Goal: Transaction & Acquisition: Subscribe to service/newsletter

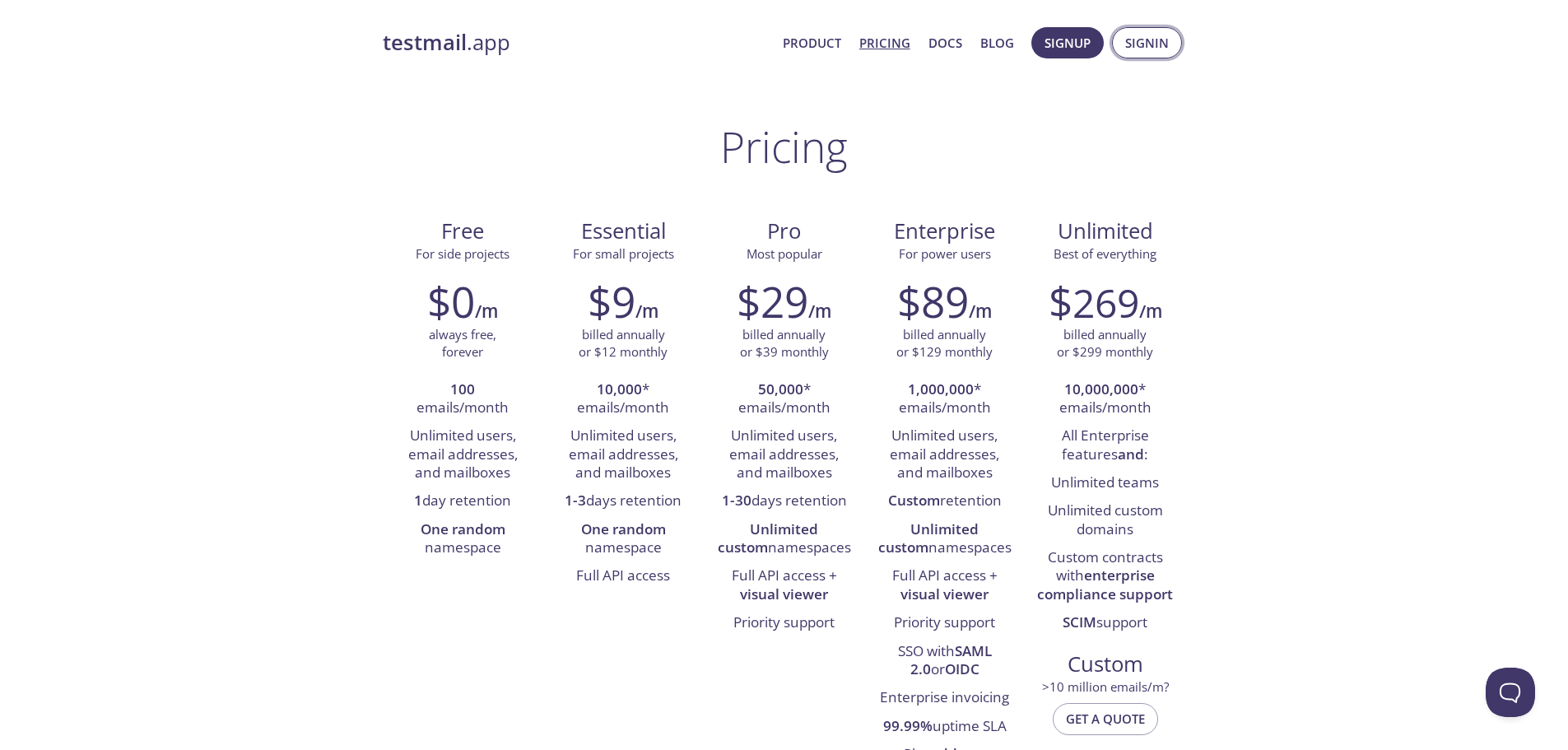
click at [1136, 45] on span "Signin" at bounding box center [1147, 42] width 44 height 21
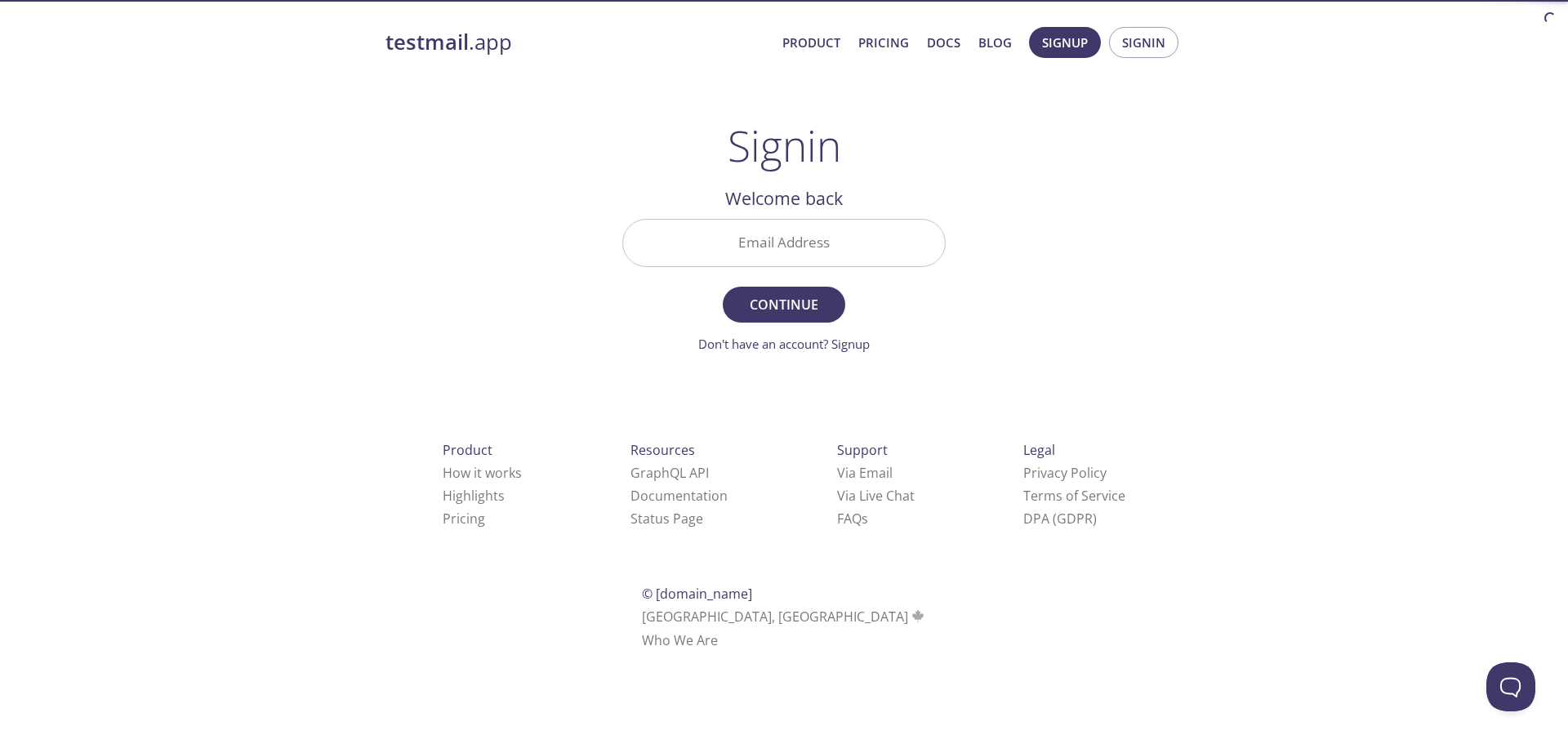
click at [737, 242] on input "Email Address" at bounding box center [783, 243] width 321 height 47
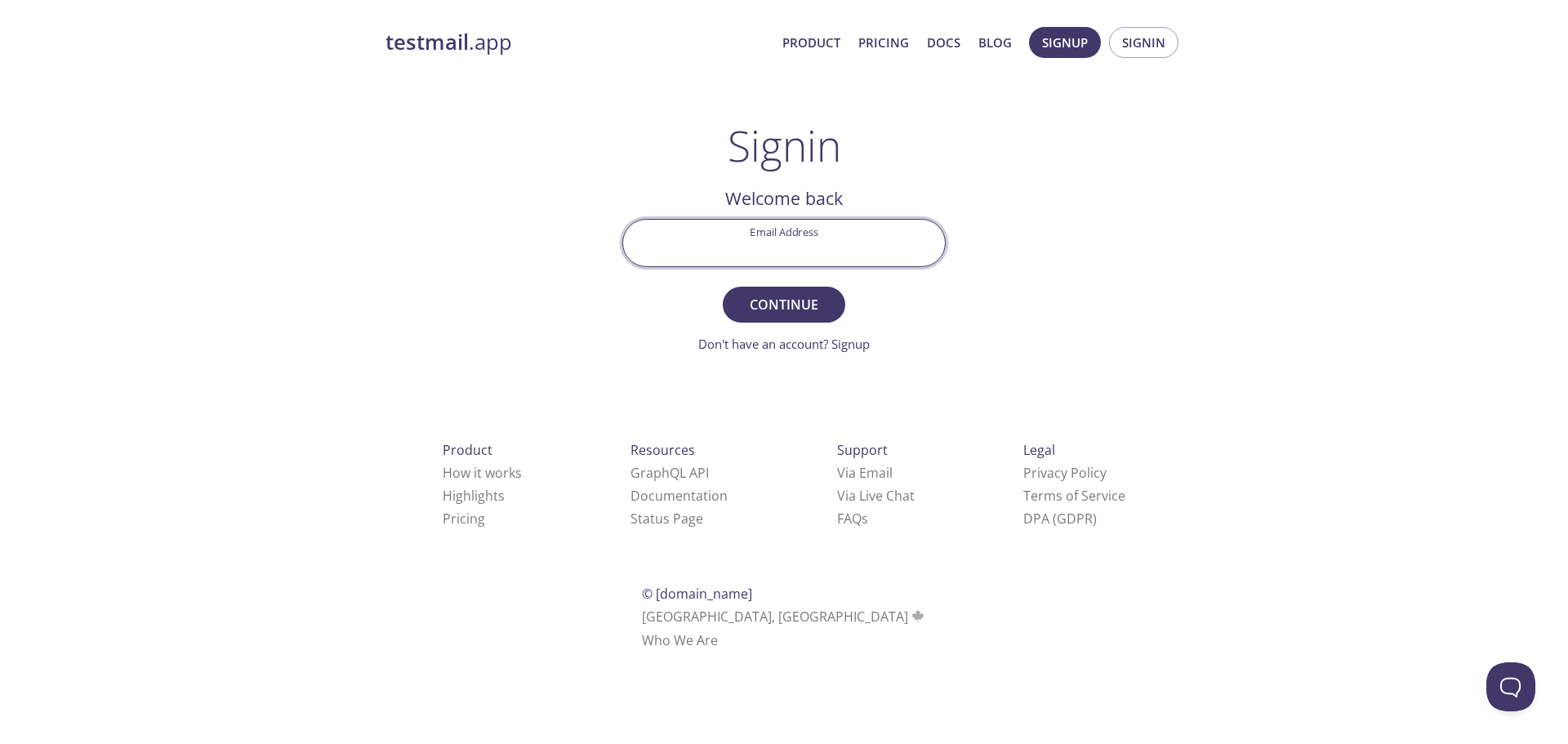
type input "[EMAIL_ADDRESS][DOMAIN_NAME]"
click at [806, 307] on span "Continue" at bounding box center [784, 304] width 87 height 23
click at [857, 248] on input "[EMAIL_ADDRESS][DOMAIN_NAME]" at bounding box center [783, 243] width 321 height 47
click at [1075, 41] on span "Signup" at bounding box center [1065, 42] width 46 height 21
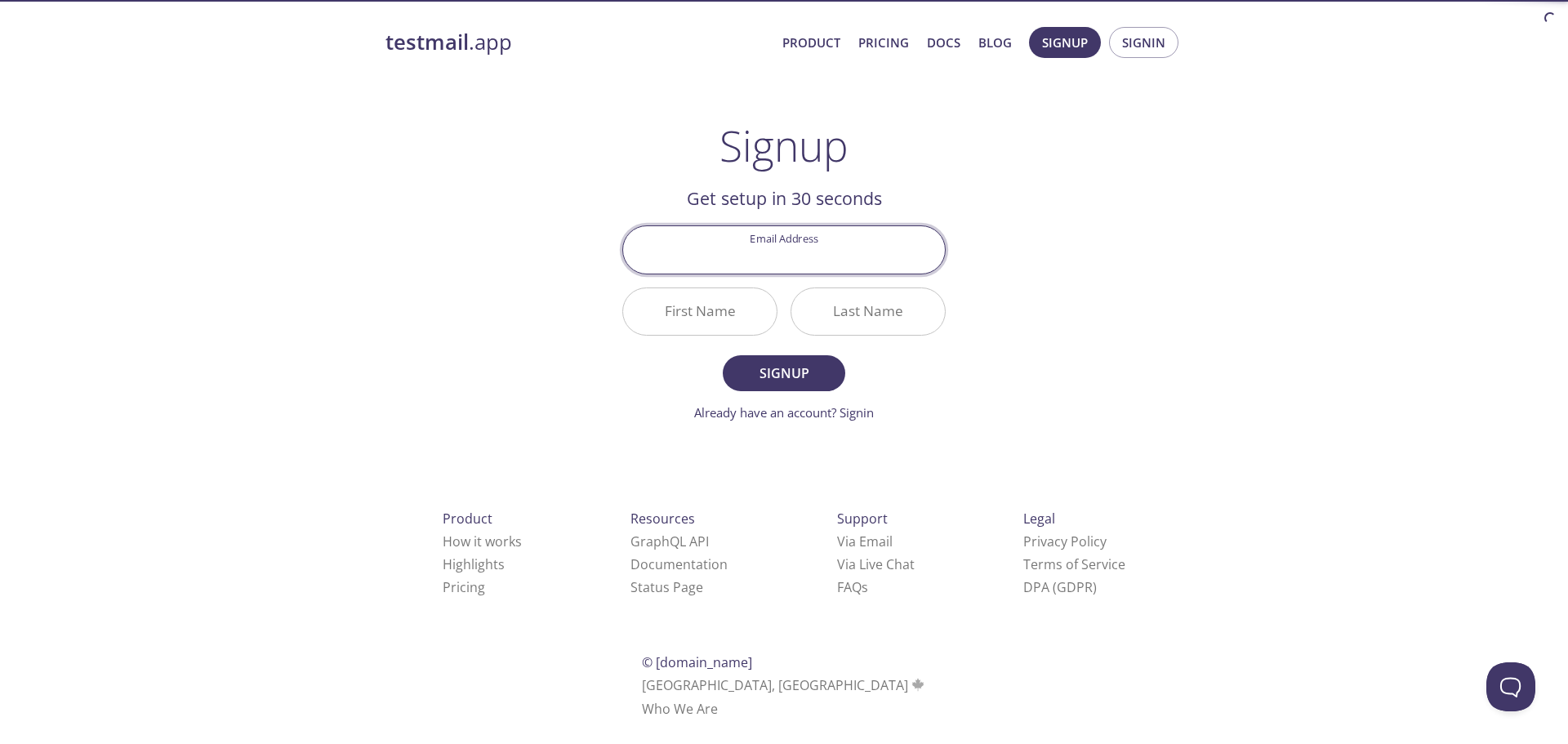
click at [797, 263] on input "Email Address" at bounding box center [783, 250] width 321 height 47
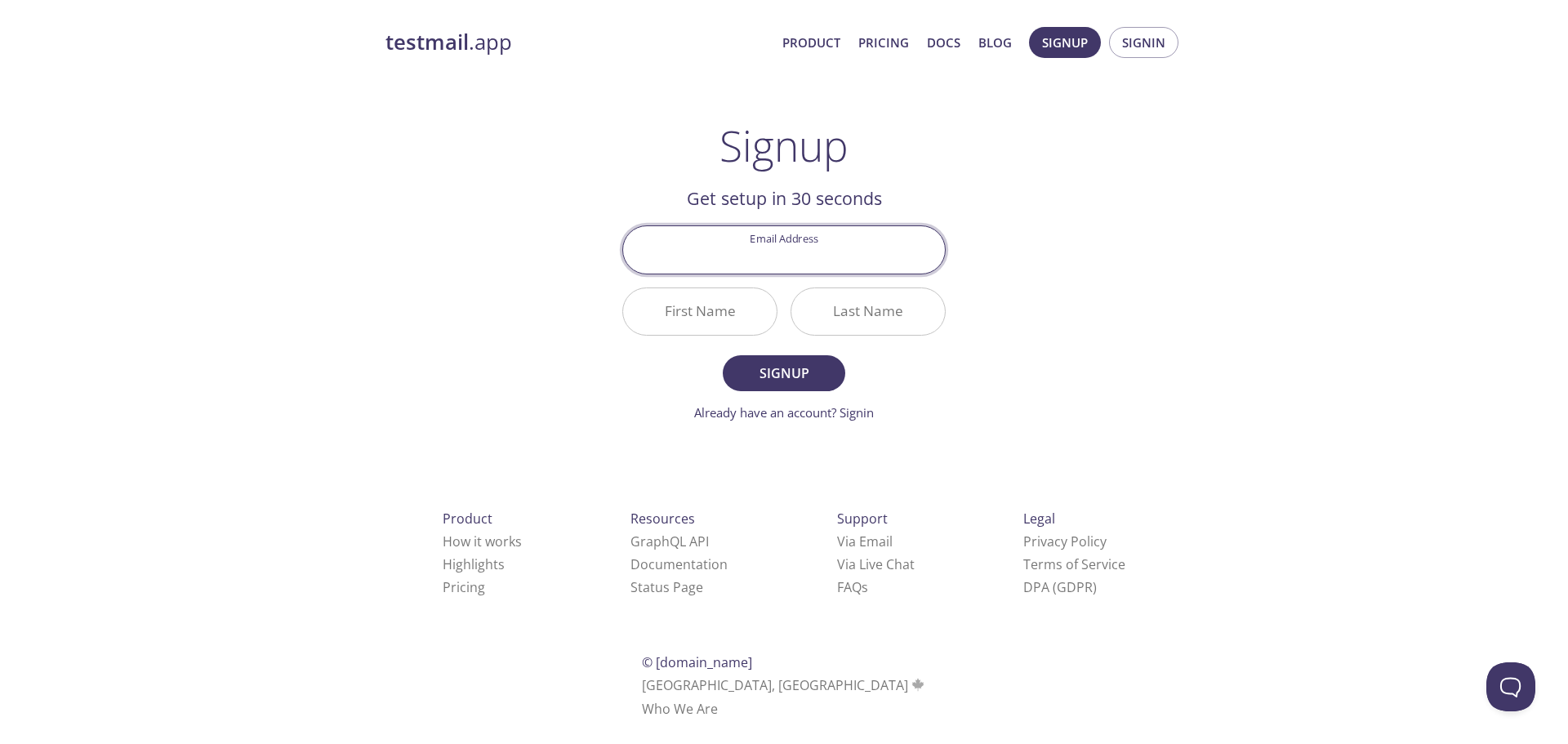
type input "[EMAIL_ADDRESS][DOMAIN_NAME]"
click at [728, 317] on input "First Name" at bounding box center [700, 311] width 154 height 47
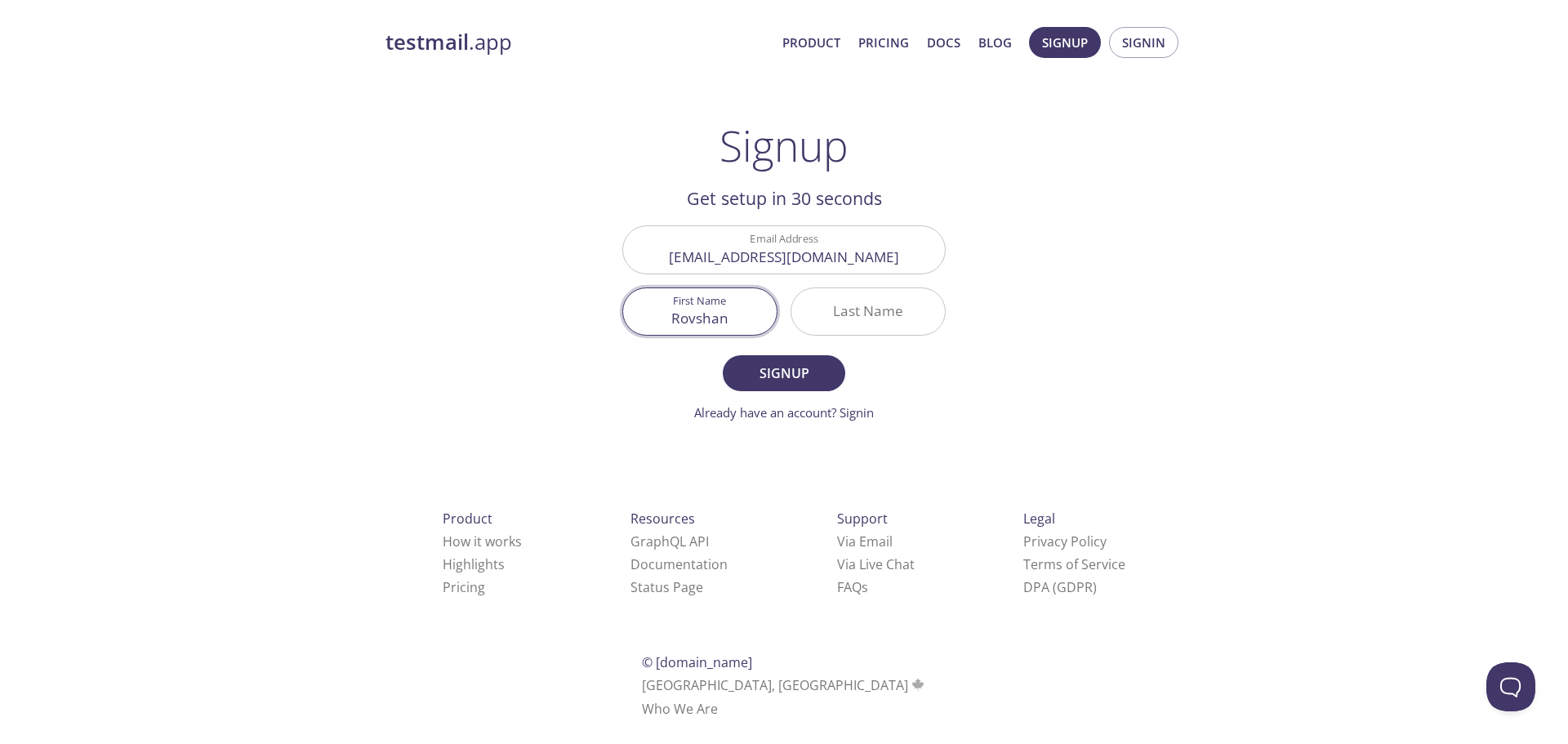
type input "Rovshan"
type input "[PERSON_NAME]"
click at [723, 355] on button "Signup" at bounding box center [784, 372] width 123 height 36
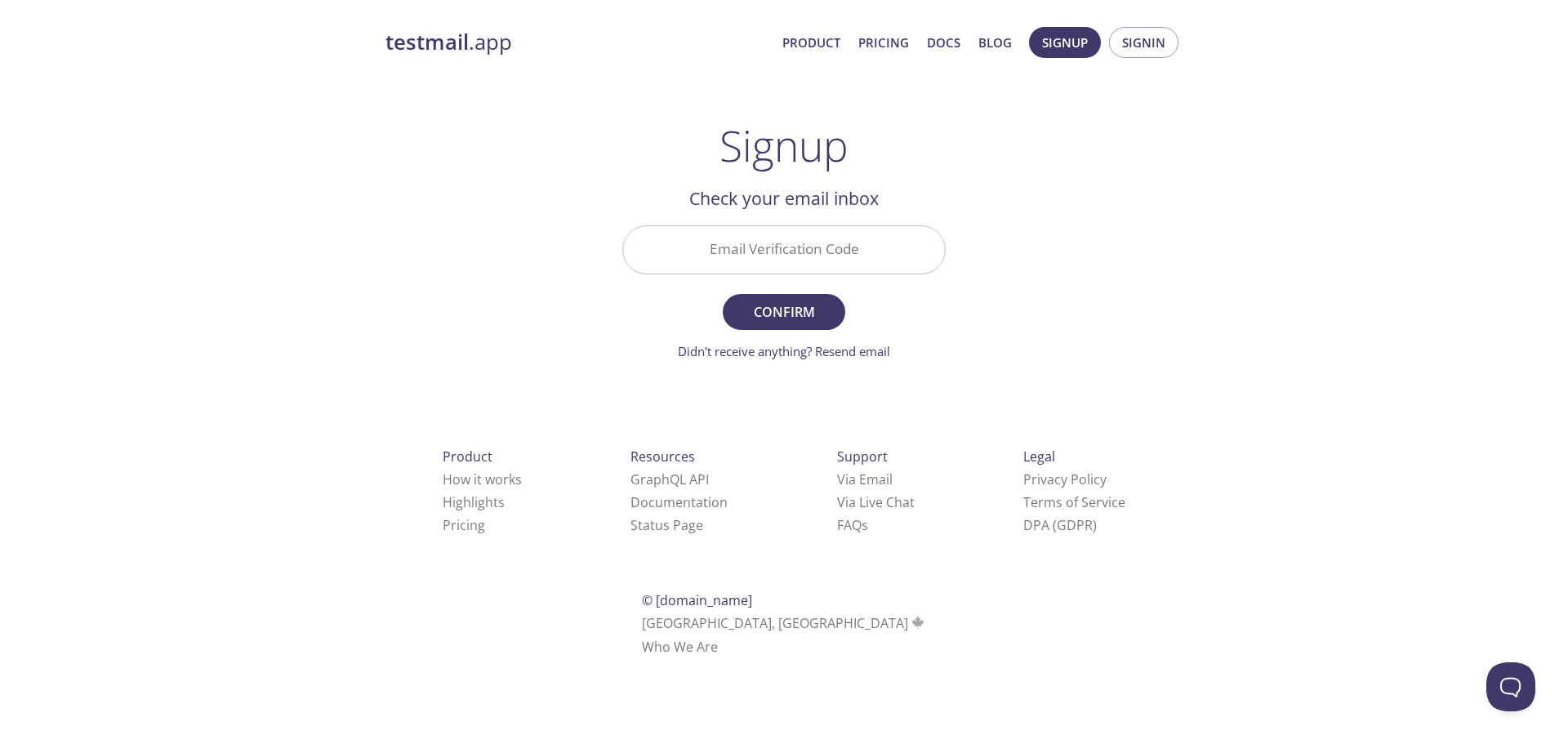
click at [806, 256] on input "Email Verification Code" at bounding box center [783, 250] width 321 height 47
paste input "JB7J4QX"
type input "JB7J4QX"
click at [784, 315] on span "Confirm" at bounding box center [784, 311] width 87 height 23
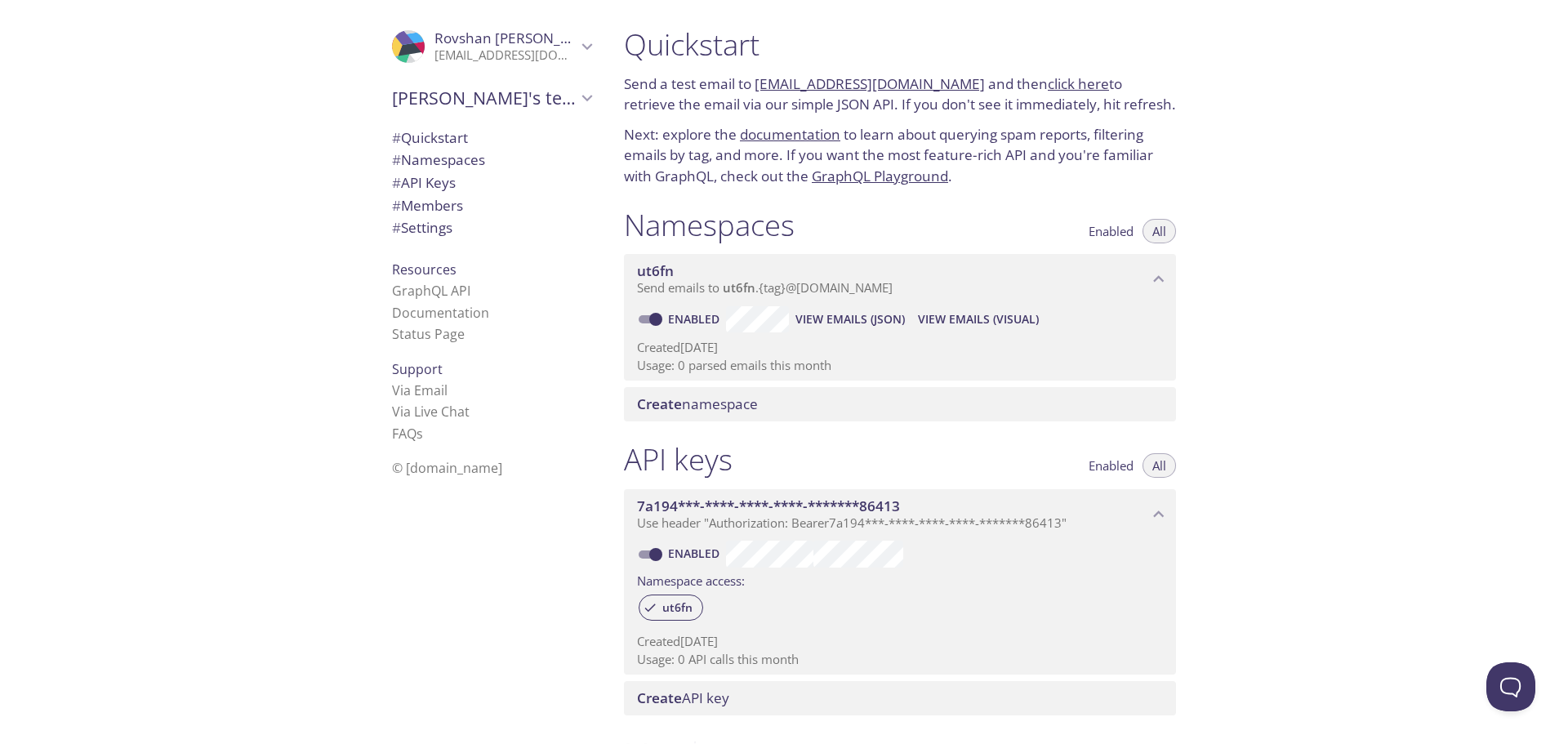
drag, startPoint x: 634, startPoint y: 218, endPoint x: 813, endPoint y: 225, distance: 179.1
click at [804, 223] on div "Namespaces Enabled All" at bounding box center [899, 226] width 552 height 41
click at [561, 41] on span "[PERSON_NAME]" at bounding box center [505, 38] width 142 height 18
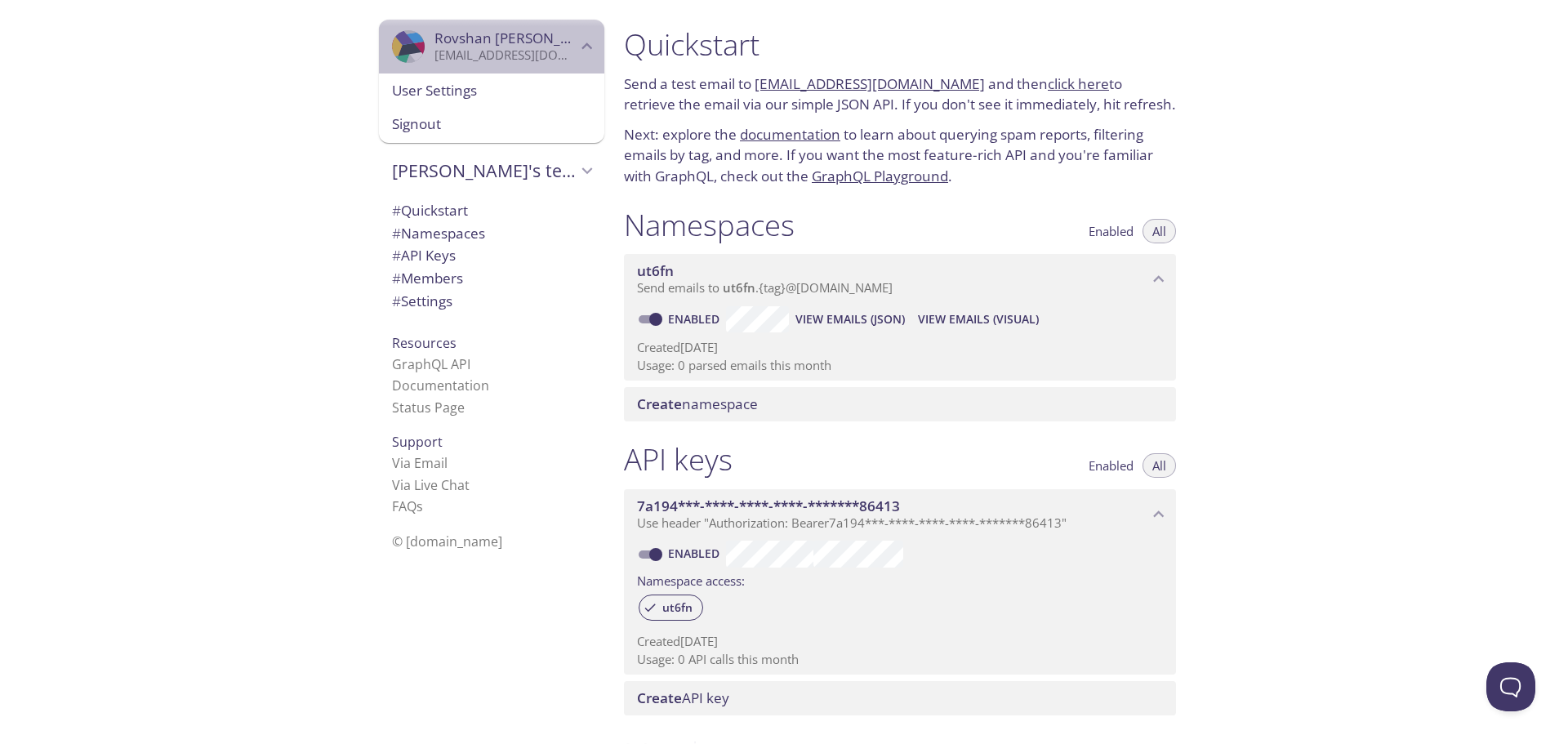
click at [561, 48] on p "[EMAIL_ADDRESS][DOMAIN_NAME]" at bounding box center [505, 56] width 142 height 17
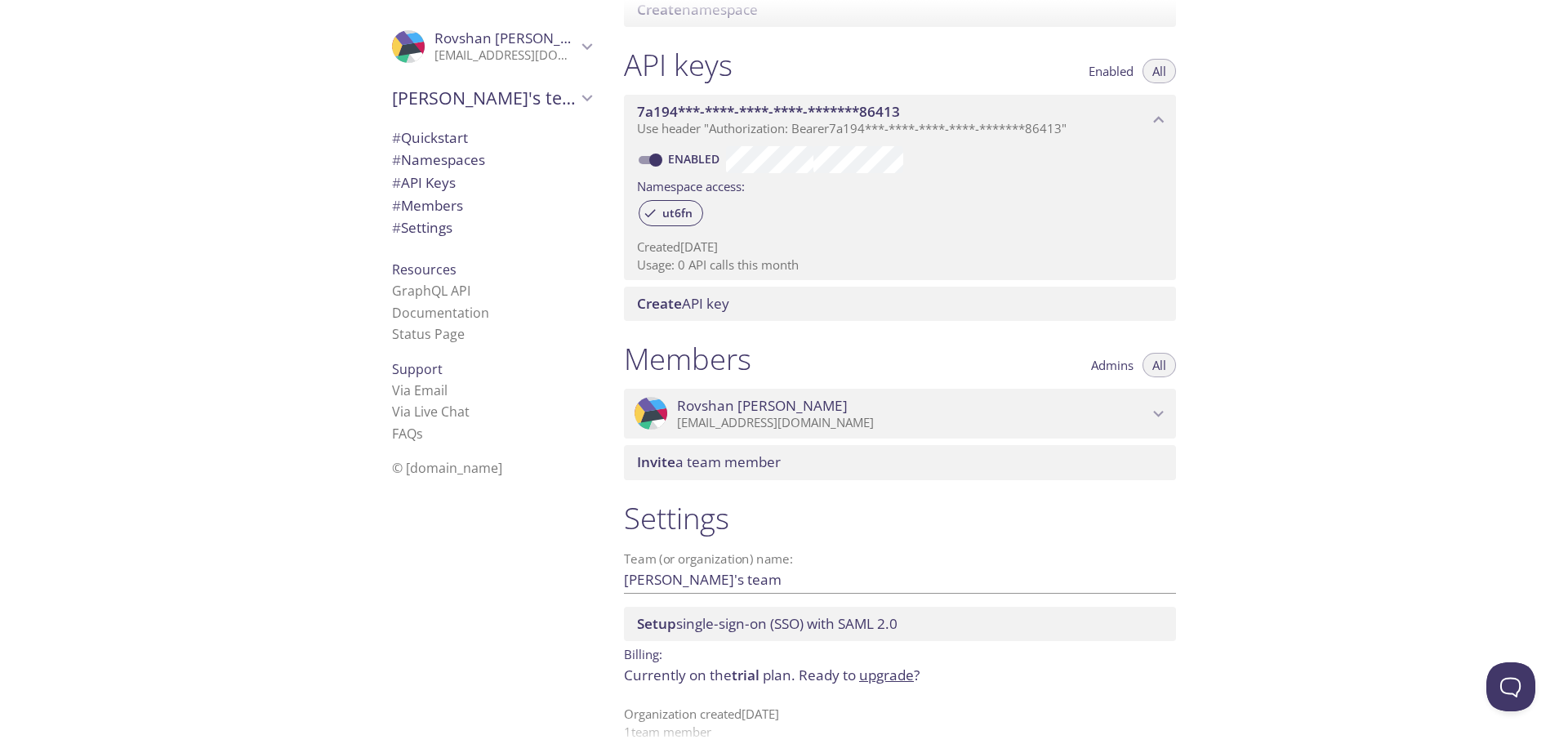
scroll to position [408, 0]
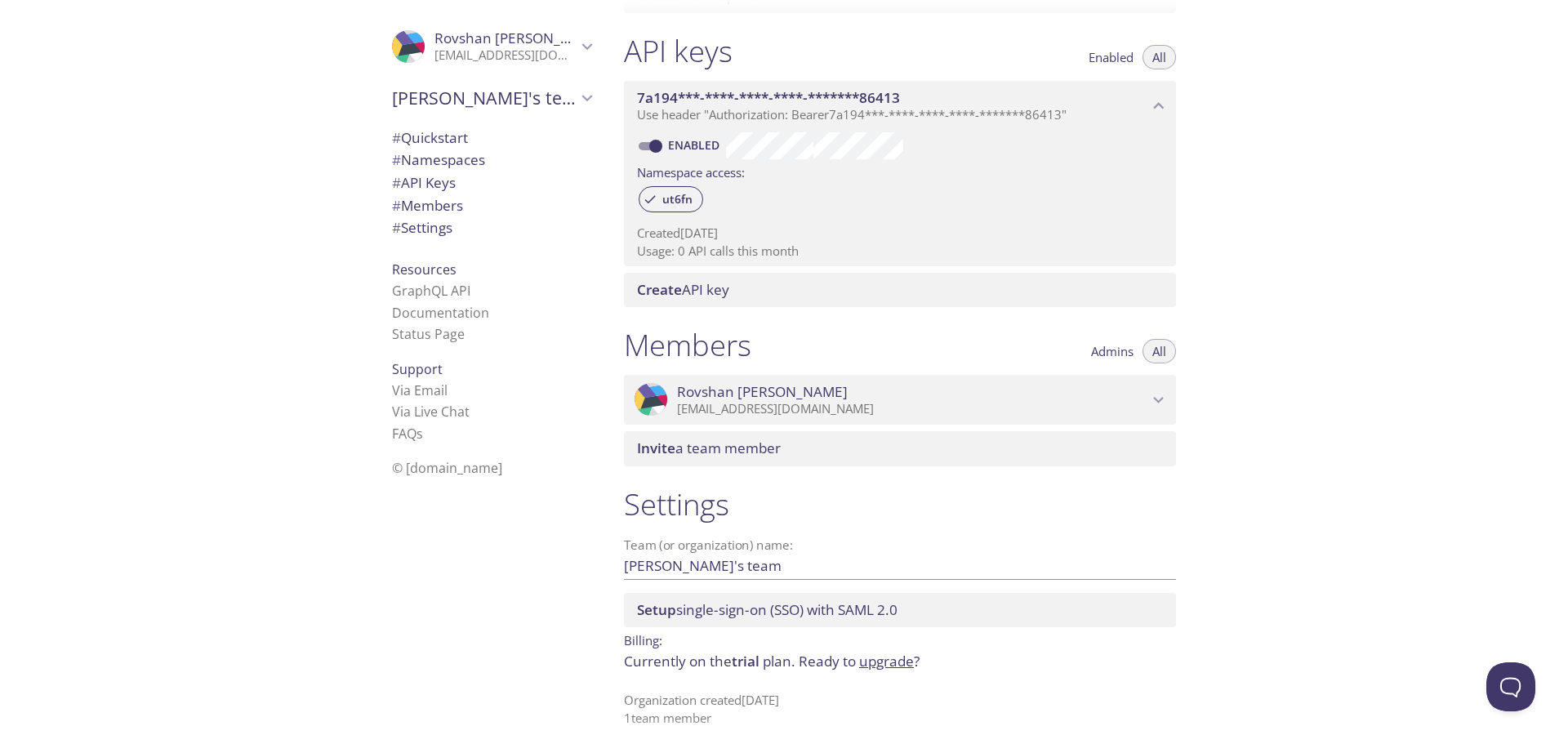
click at [752, 457] on span "Invite a team member" at bounding box center [709, 448] width 144 height 18
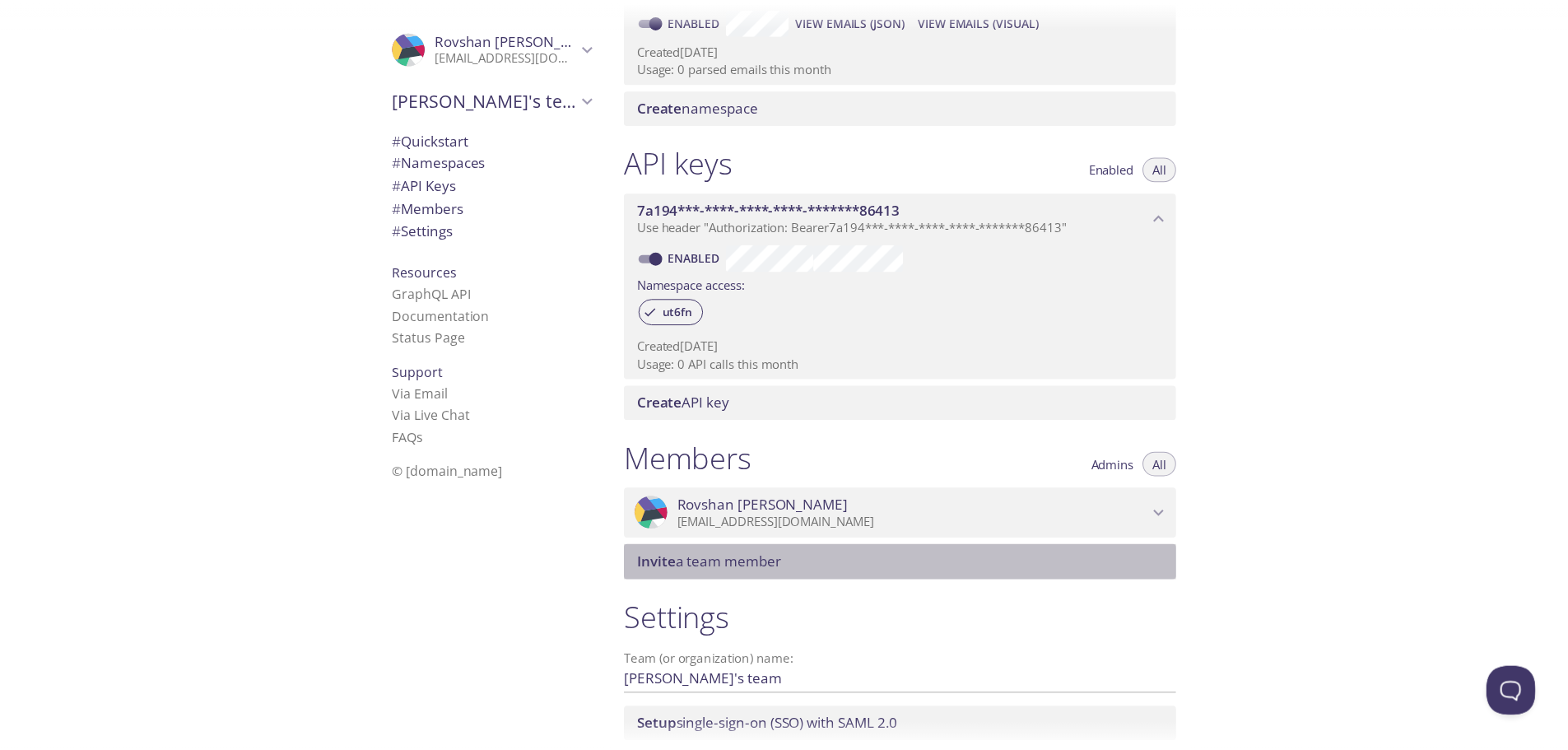
scroll to position [421, 0]
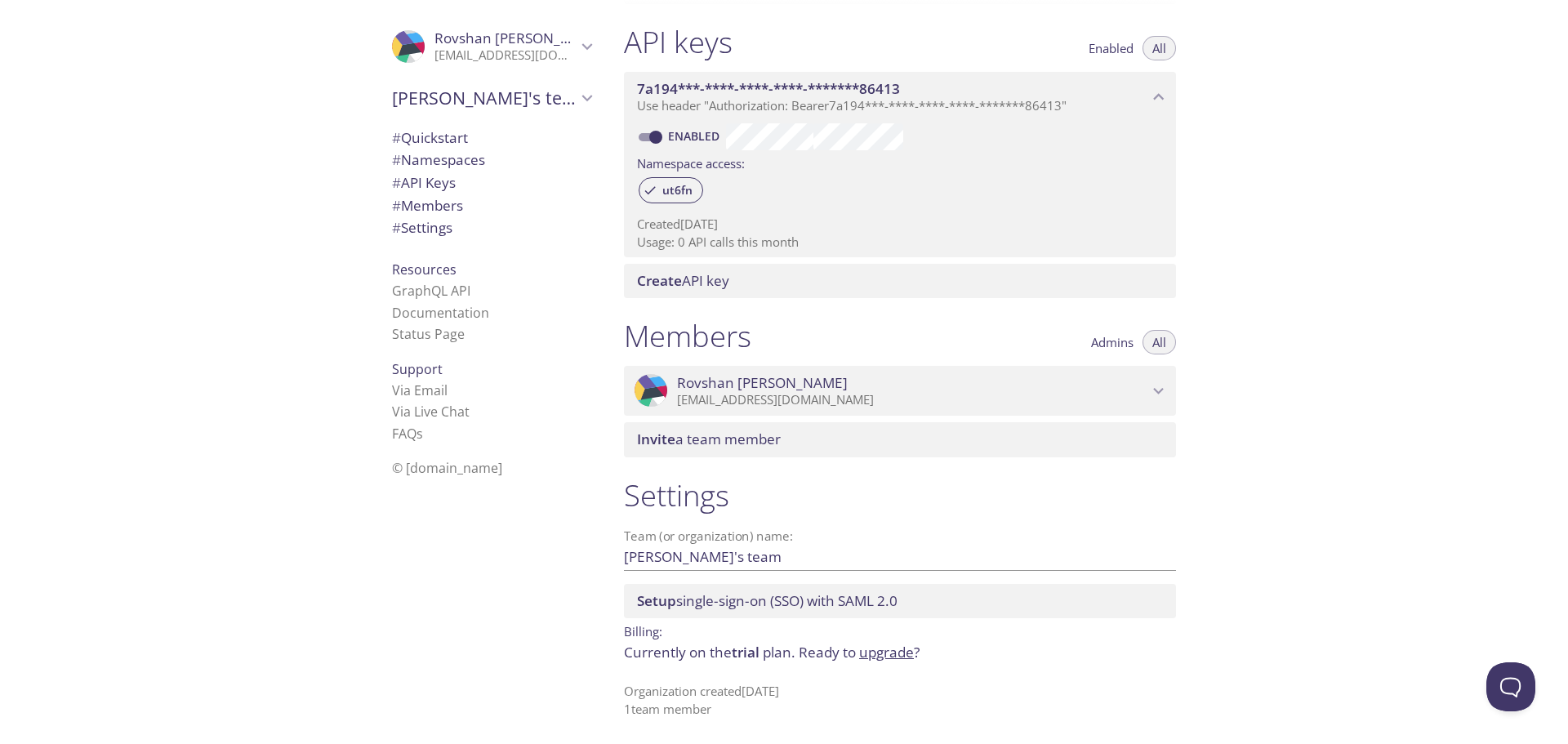
click at [898, 658] on link "upgrade" at bounding box center [887, 652] width 55 height 18
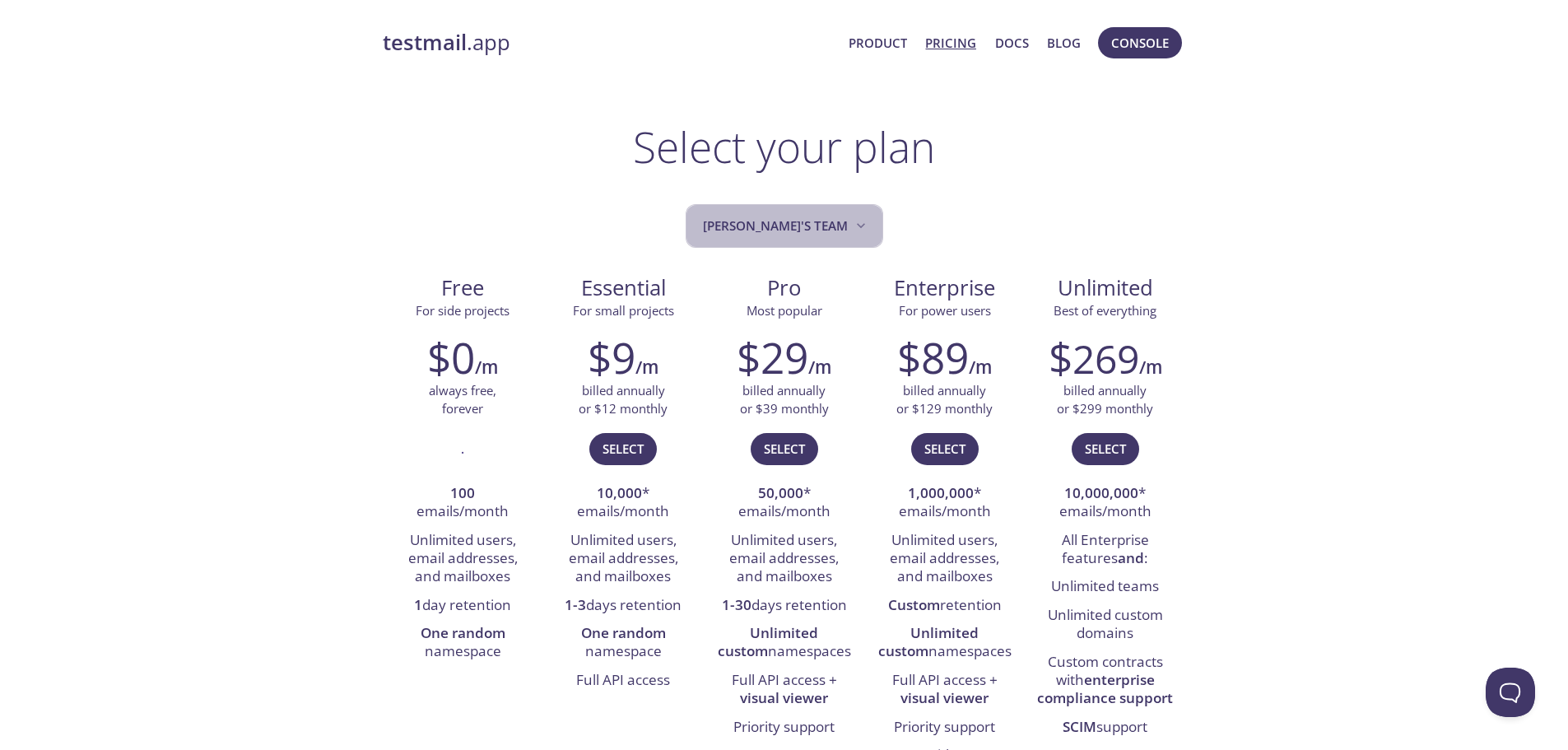
click at [824, 231] on span "[PERSON_NAME]'s team" at bounding box center [786, 226] width 167 height 22
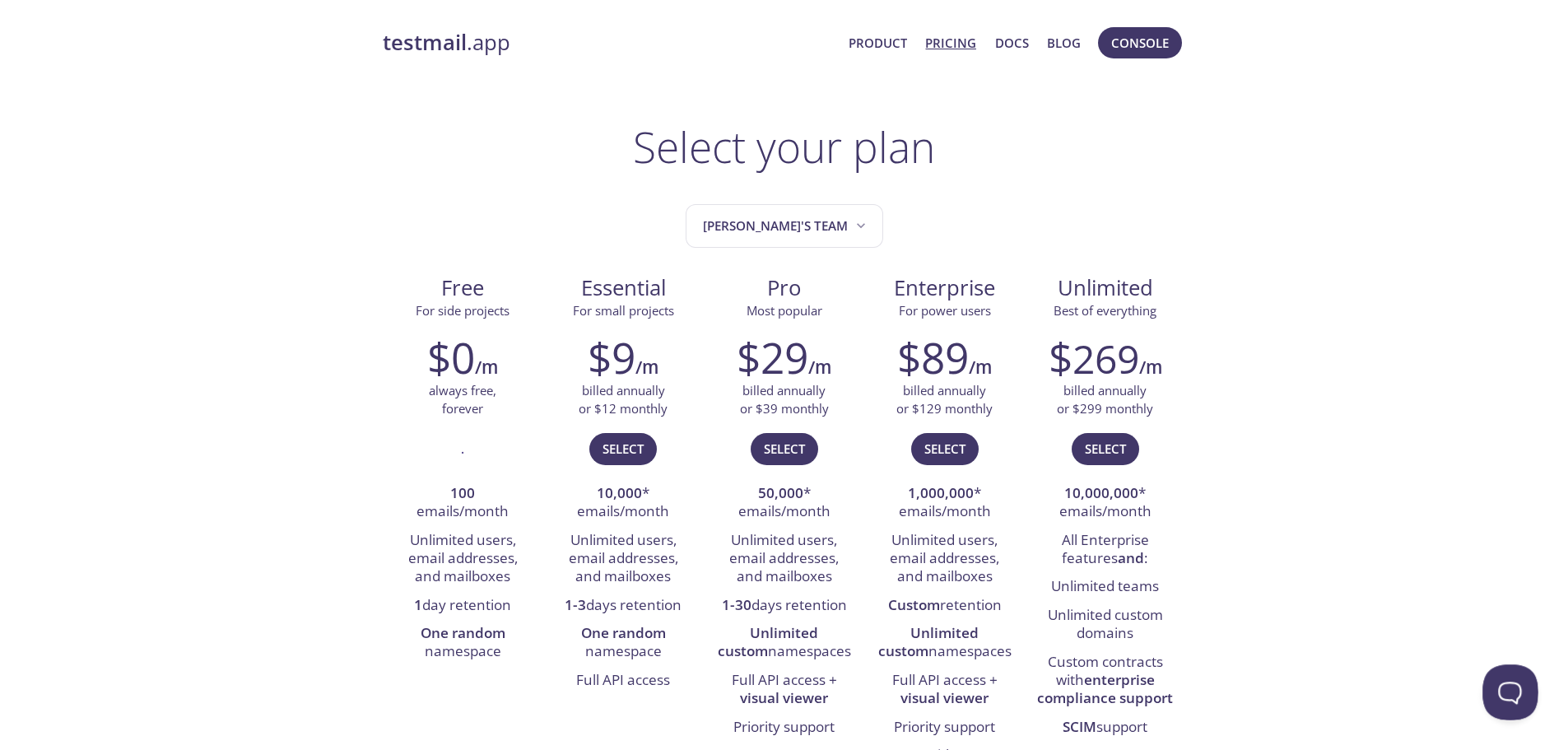
click at [1500, 688] on button "Open Beacon popover" at bounding box center [1507, 689] width 50 height 50
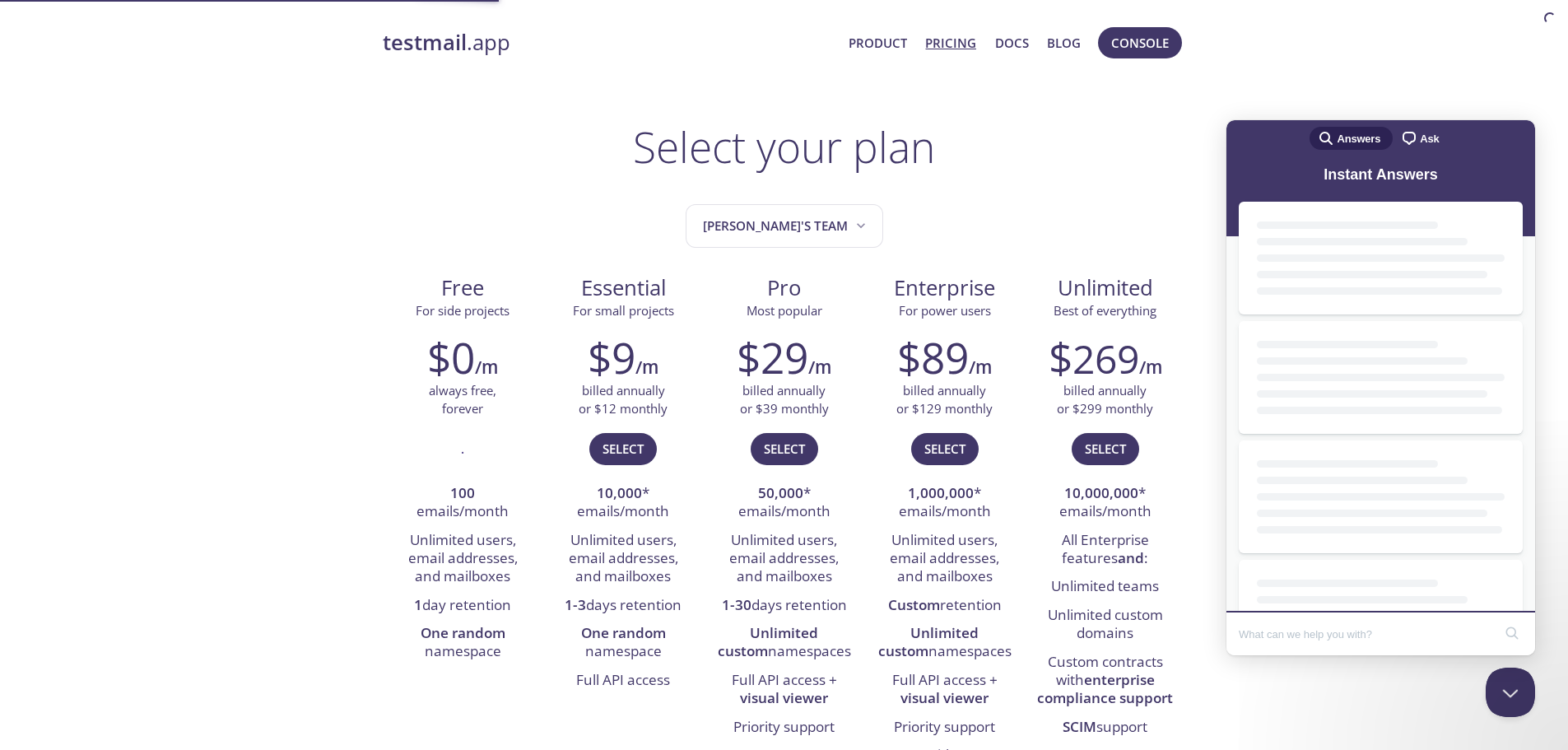
click at [1278, 628] on input "Search Doc articles" at bounding box center [1365, 634] width 253 height 35
type input "Hi"
click button "search" at bounding box center [1512, 633] width 26 height 26
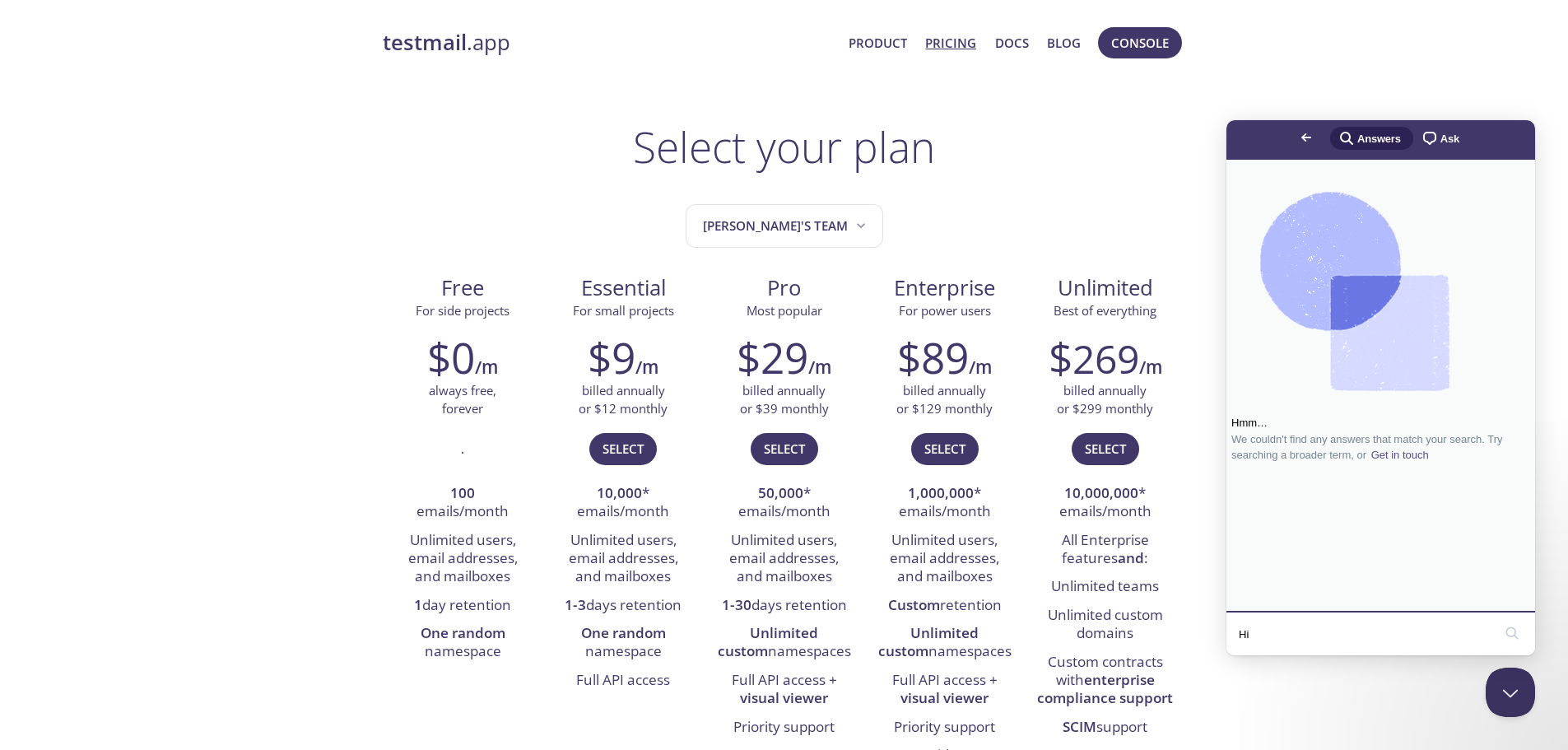
click at [1308, 630] on input "Hi" at bounding box center [1365, 634] width 253 height 35
click at [1499, 620] on button "search" at bounding box center [1512, 633] width 26 height 26
click at [1411, 125] on div "Go back search-medium Answers chat-square Ask" at bounding box center [1380, 140] width 309 height 40
click at [1420, 136] on span "chat-square" at bounding box center [1429, 138] width 19 height 19
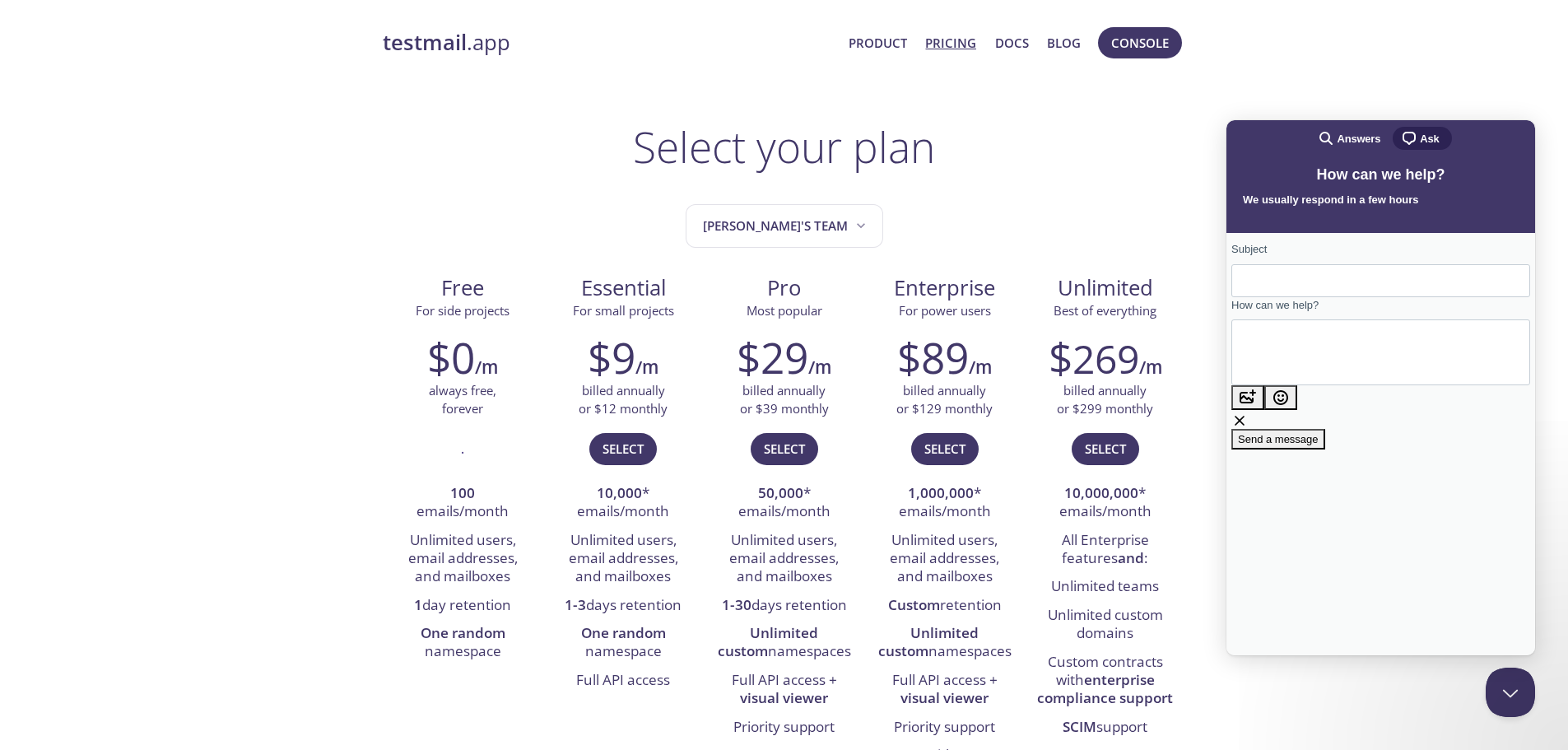
click at [1291, 285] on input "Subject" at bounding box center [1381, 280] width 273 height 29
type input "Get free access"
click at [1307, 357] on textarea "How can we help?" at bounding box center [1319, 352] width 149 height 63
type textarea "Hello. I am github student packeage accessible user. I saw that its free to use…"
click at [1319, 497] on span "Send a message" at bounding box center [1278, 503] width 81 height 13
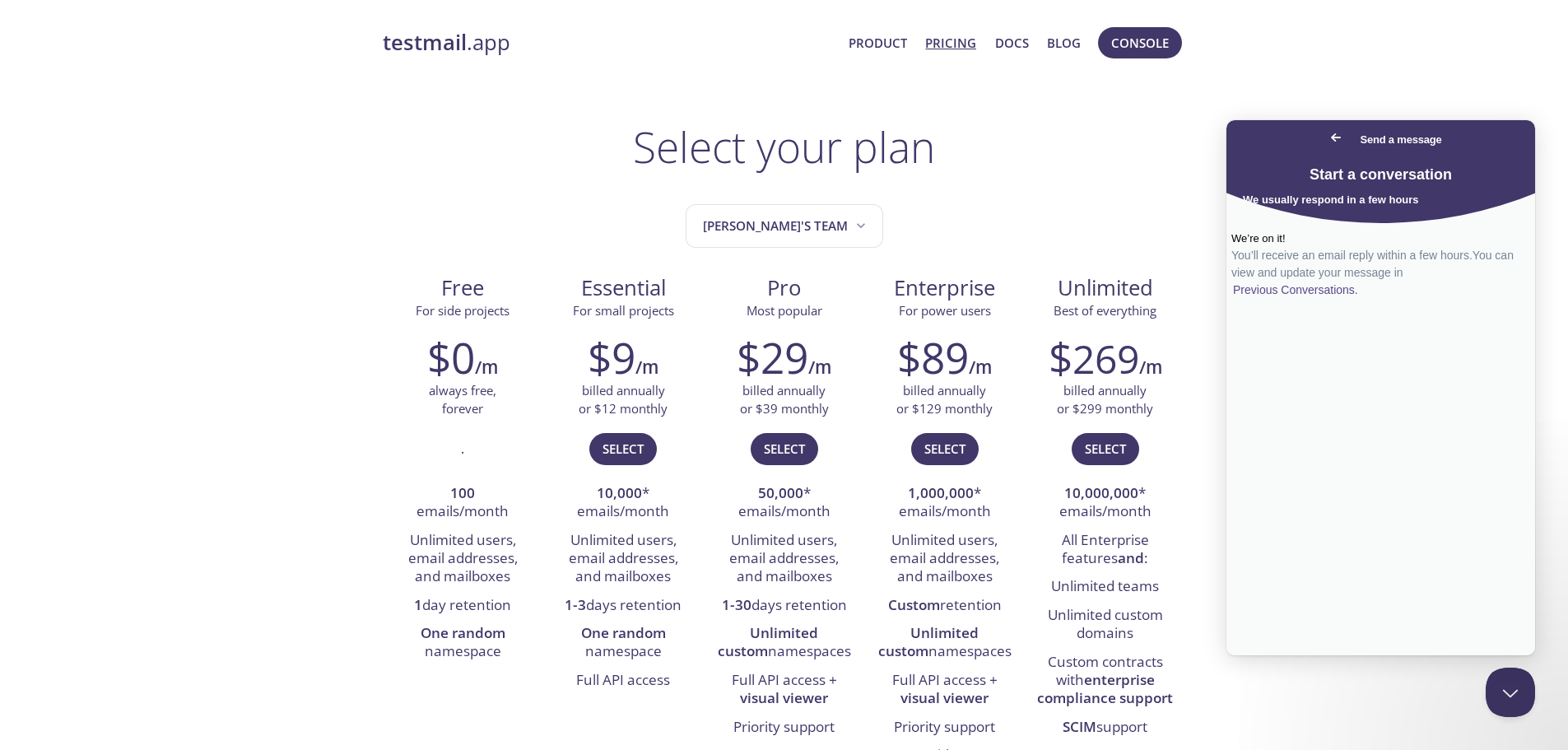
click at [1359, 247] on div "We’re on it!" at bounding box center [1380, 239] width 299 height 17
click at [1172, 45] on button "Console" at bounding box center [1140, 42] width 84 height 31
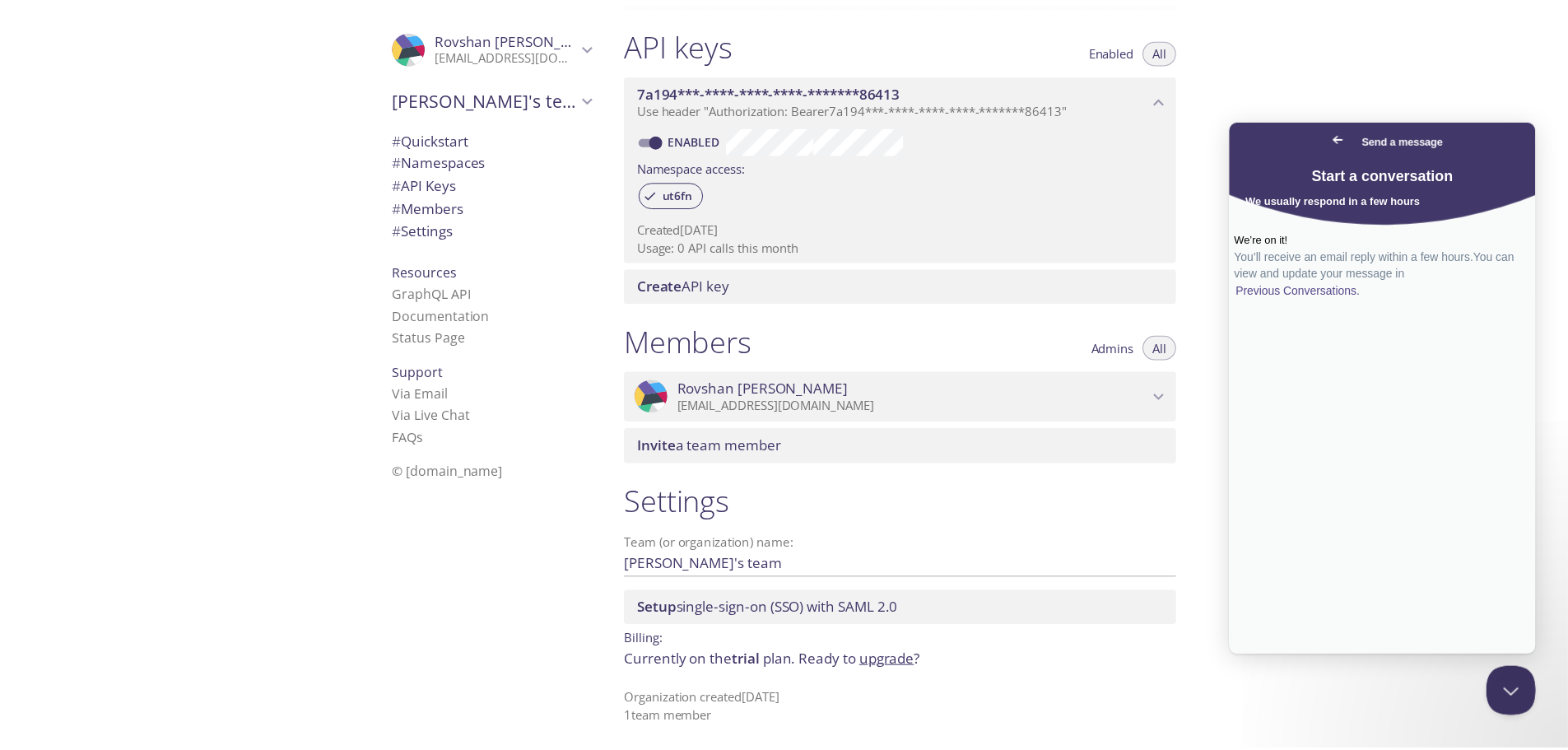
scroll to position [421, 0]
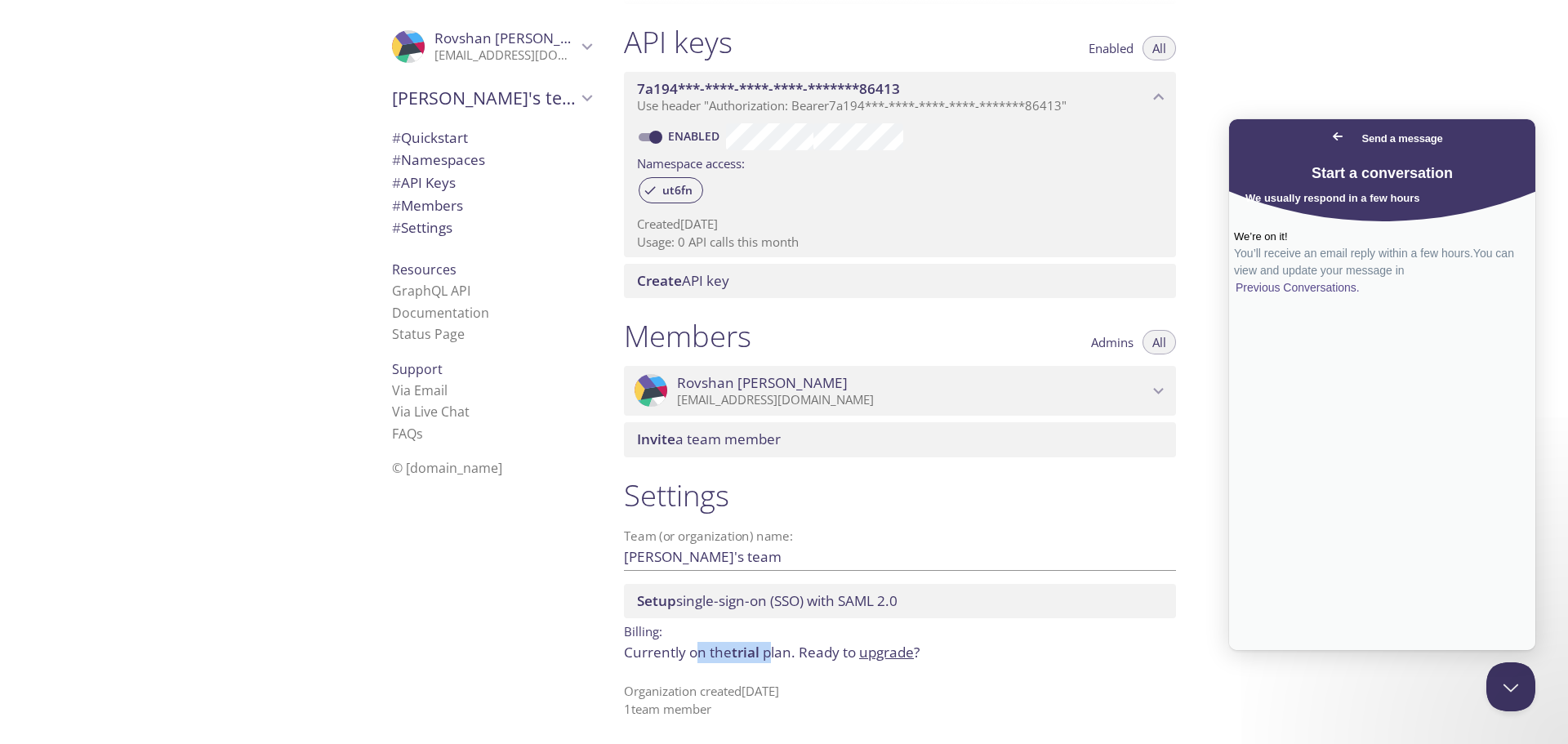
drag, startPoint x: 700, startPoint y: 655, endPoint x: 774, endPoint y: 655, distance: 74.0
click at [774, 655] on p "Currently on the trial plan. Ready to upgrade ?" at bounding box center [899, 652] width 552 height 21
click at [803, 663] on p "Currently on the trial plan. Ready to upgrade ?" at bounding box center [899, 652] width 552 height 21
click at [905, 654] on link "upgrade" at bounding box center [887, 652] width 55 height 18
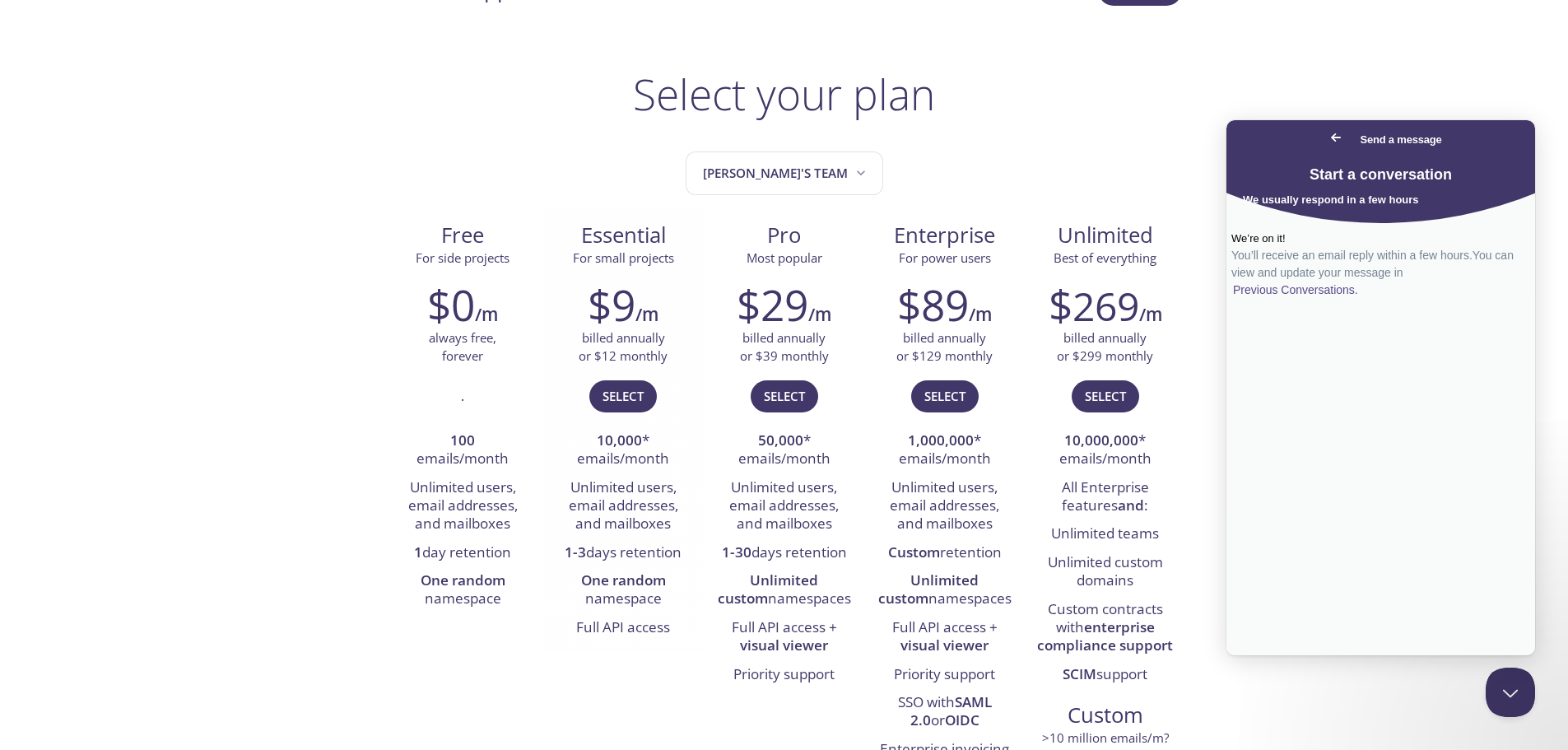
scroll to position [82, 0]
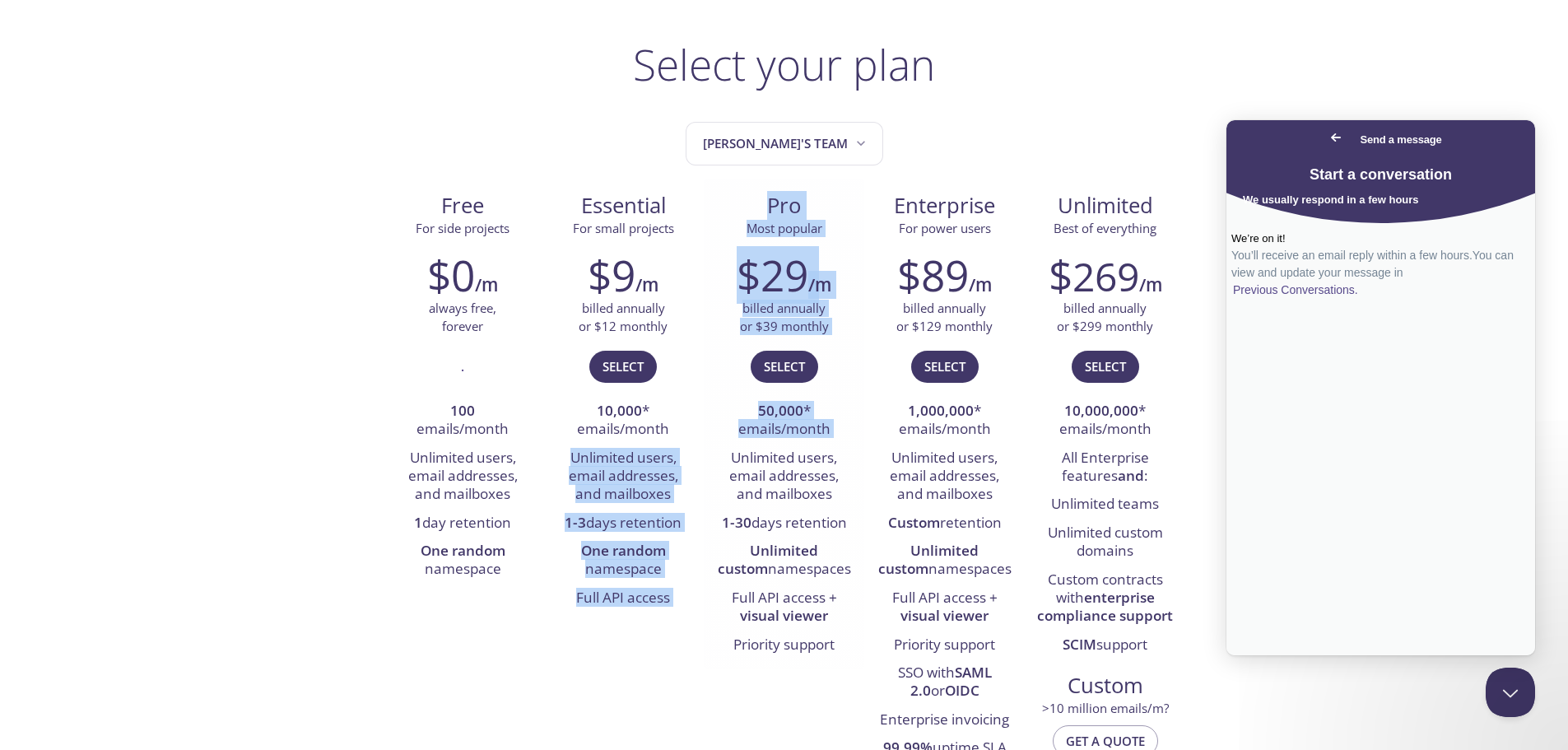
drag, startPoint x: 564, startPoint y: 456, endPoint x: 703, endPoint y: 460, distance: 139.1
click at [703, 460] on div "Free For side projects $0 /m always free, forever . 100 emails/month Unlimited …" at bounding box center [784, 489] width 804 height 622
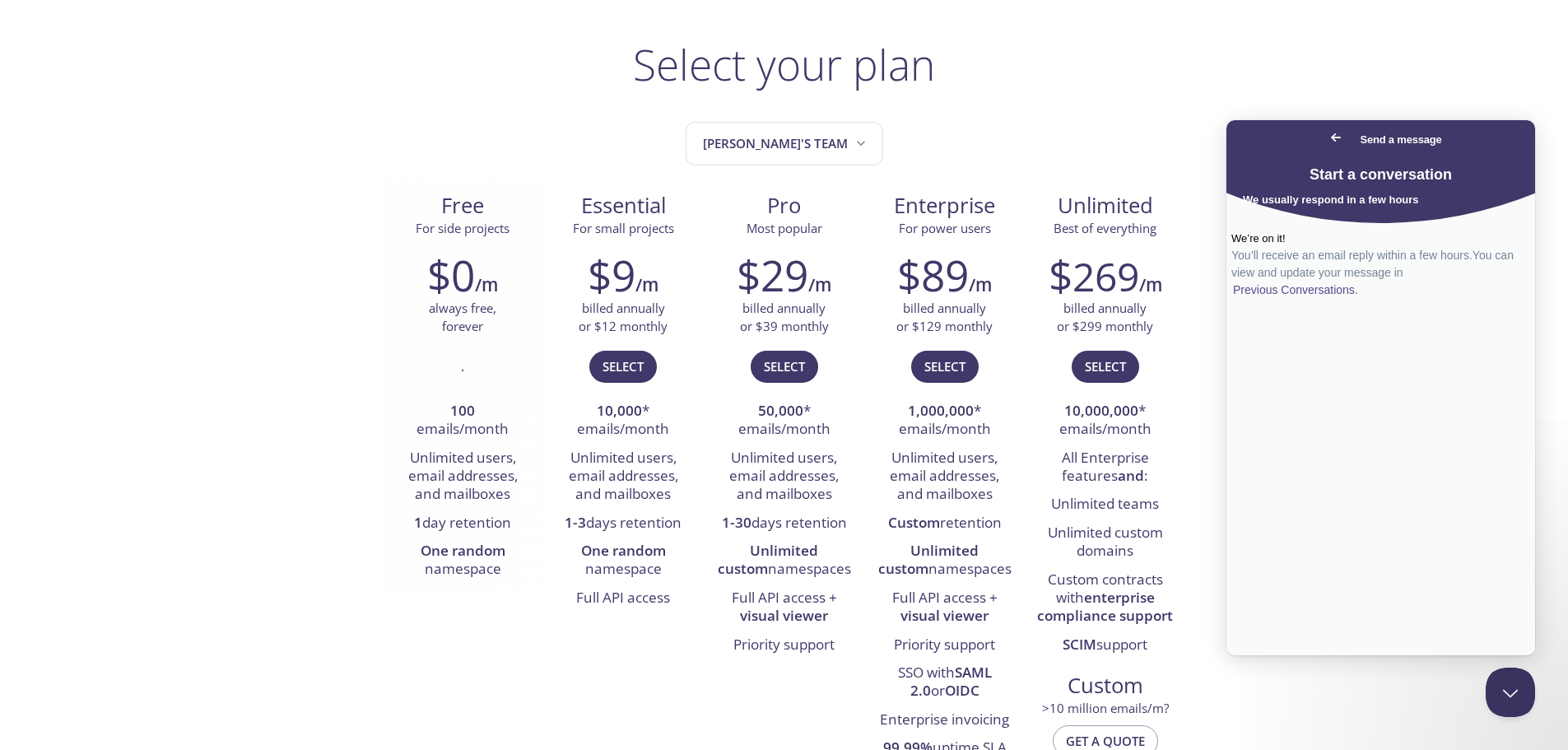
click at [541, 488] on div "$0 /m always free, forever . 100 emails/month Unlimited users, email addresses,…" at bounding box center [463, 418] width 161 height 355
drag, startPoint x: 562, startPoint y: 527, endPoint x: 693, endPoint y: 527, distance: 131.0
click at [693, 527] on div "$9 /m billed annually or $12 monthly Select 10,000 * emails/month Unlimited use…" at bounding box center [624, 431] width 161 height 383
click at [656, 533] on li "1-3 days retention" at bounding box center [623, 523] width 136 height 28
click at [659, 520] on li "1-3 days retention" at bounding box center [623, 523] width 136 height 28
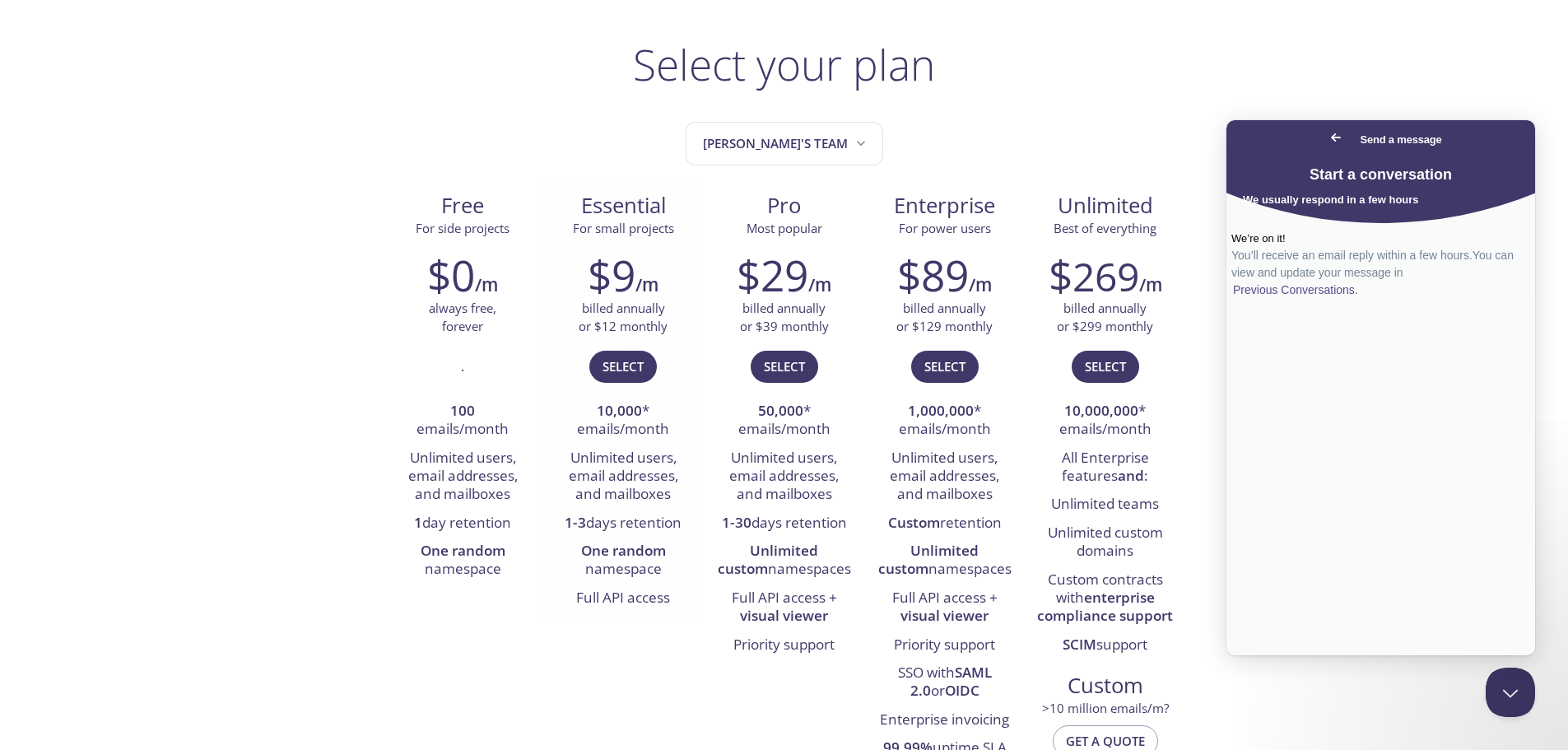
click at [659, 520] on li "1-3 days retention" at bounding box center [623, 523] width 136 height 28
click at [596, 546] on strong "One random" at bounding box center [624, 551] width 85 height 19
drag, startPoint x: 577, startPoint y: 551, endPoint x: 669, endPoint y: 570, distance: 93.9
click at [671, 567] on li "One random namespace" at bounding box center [623, 561] width 136 height 47
click at [672, 582] on li "One random namespace" at bounding box center [623, 561] width 136 height 47
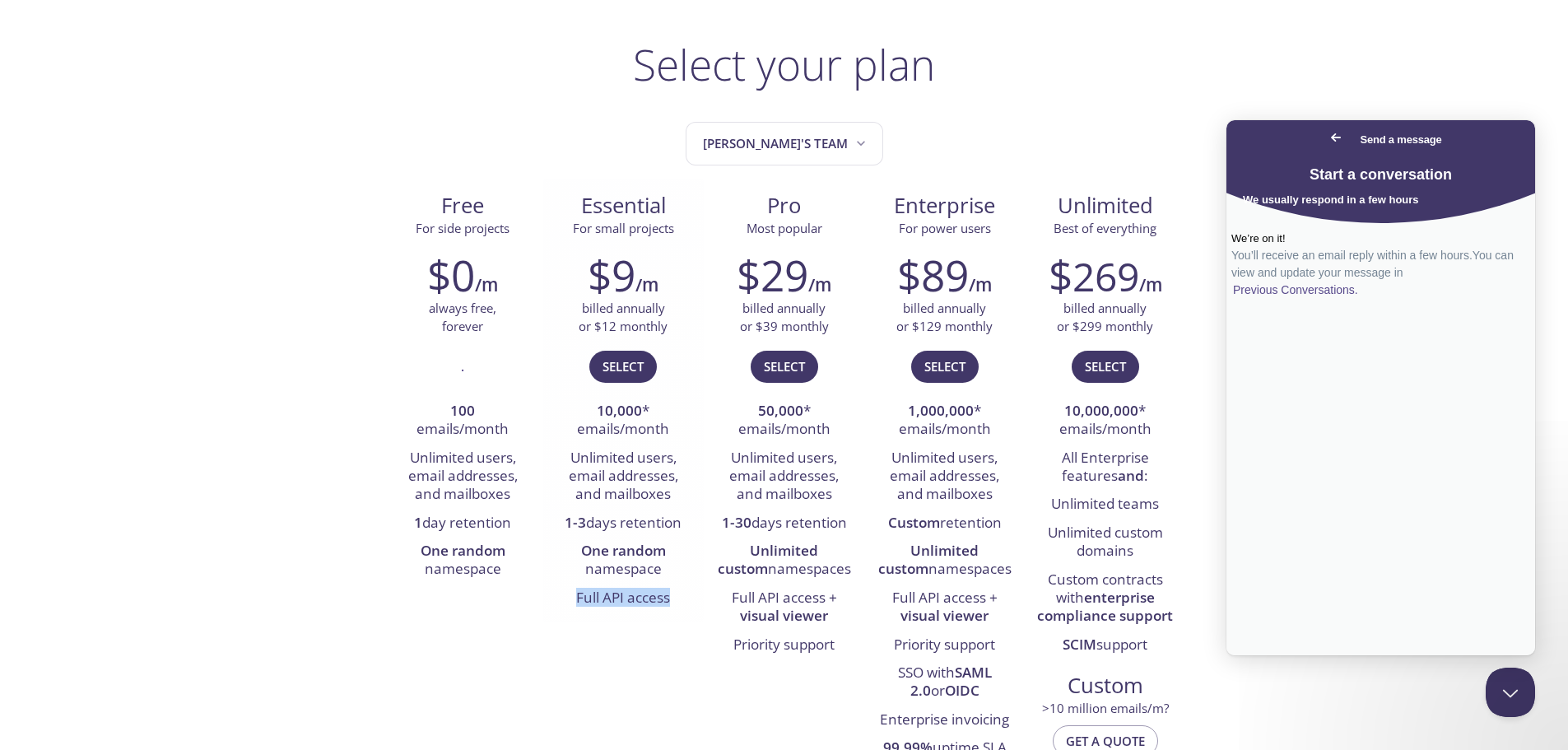
drag, startPoint x: 556, startPoint y: 598, endPoint x: 683, endPoint y: 602, distance: 127.1
click at [683, 602] on li "Full API access" at bounding box center [623, 598] width 136 height 28
click at [686, 603] on li "Full API access" at bounding box center [623, 598] width 136 height 28
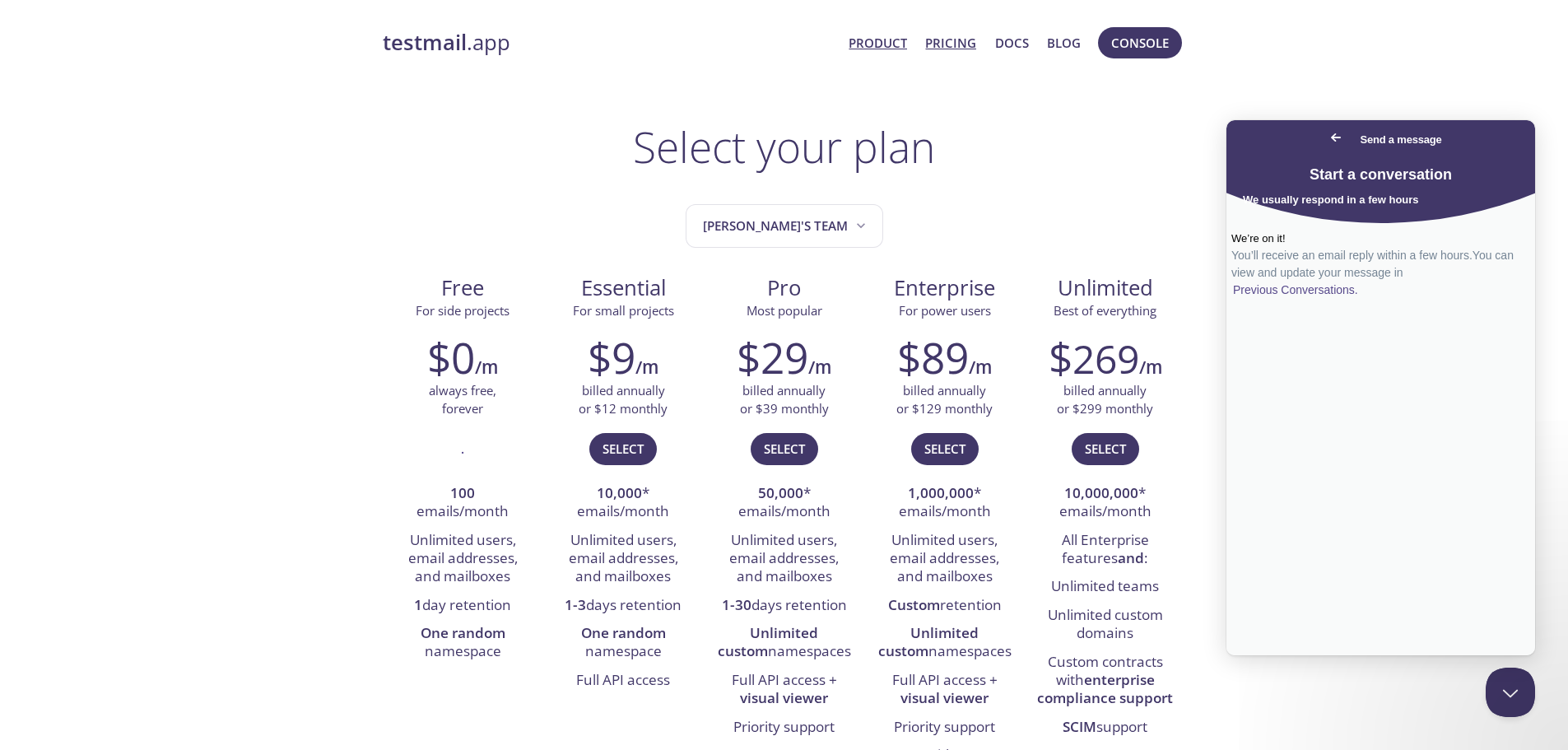
click at [893, 43] on link "Product" at bounding box center [877, 42] width 58 height 21
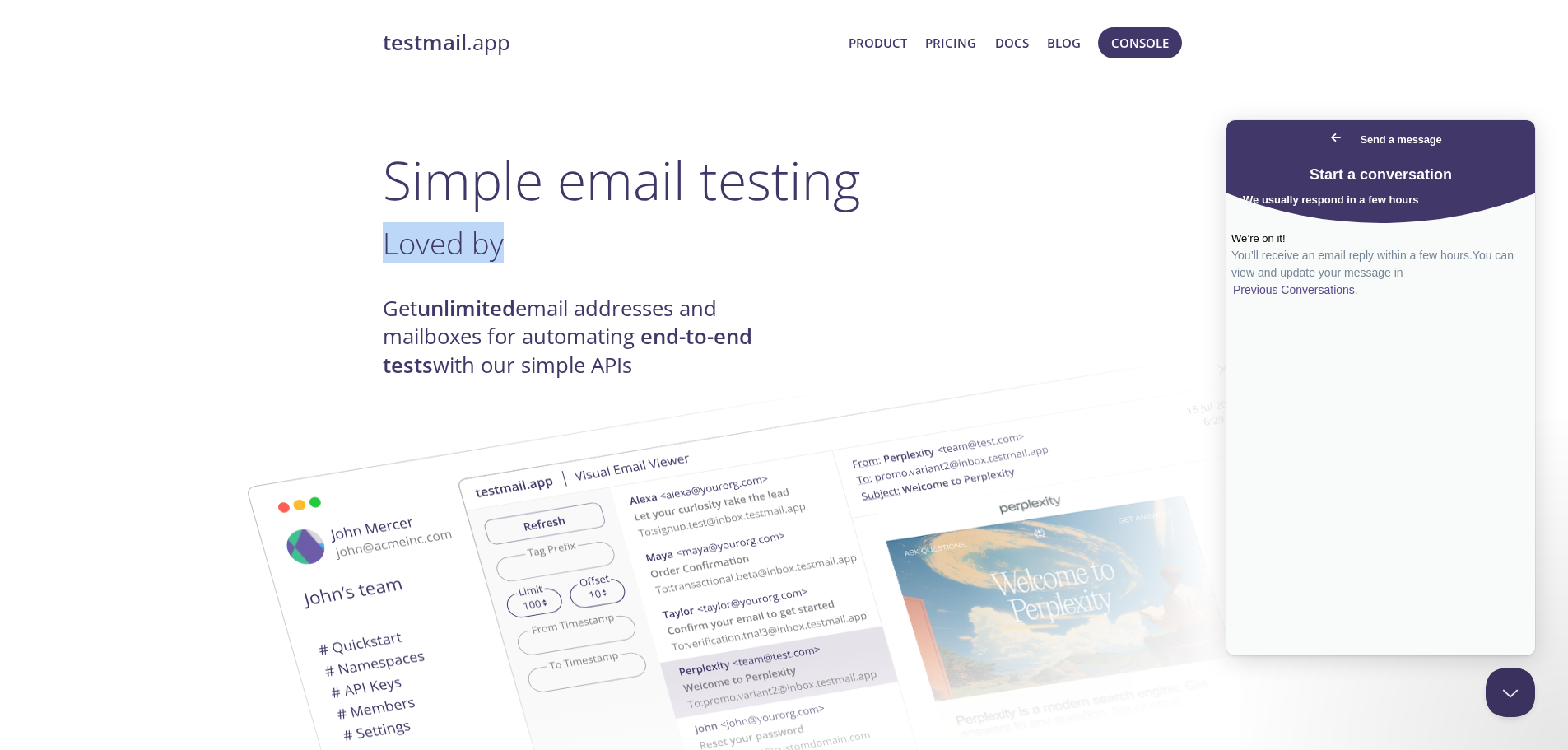
drag, startPoint x: 369, startPoint y: 247, endPoint x: 706, endPoint y: 267, distance: 337.6
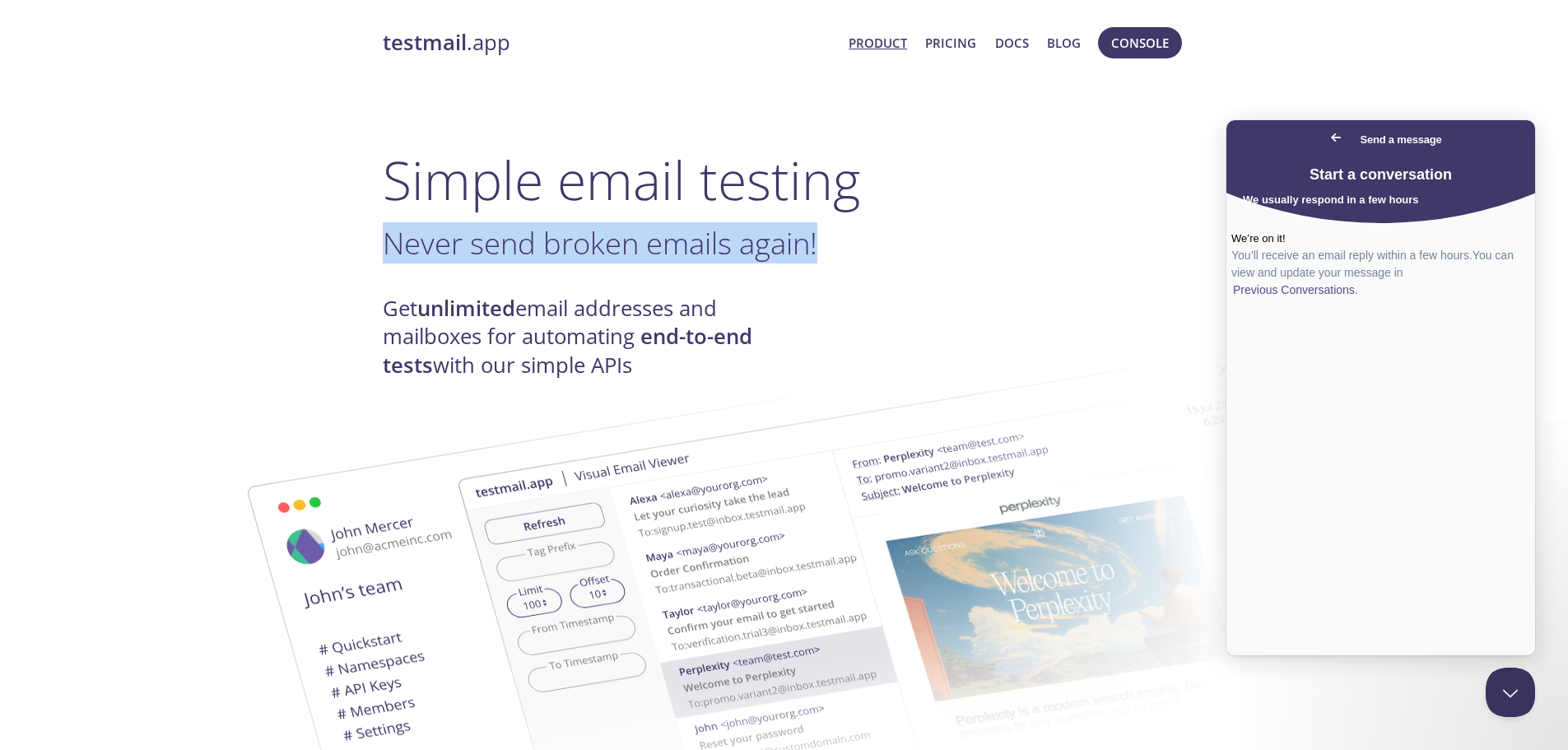
drag, startPoint x: 393, startPoint y: 247, endPoint x: 836, endPoint y: 251, distance: 443.0
click at [836, 251] on h3 "Never send broken emails again! ." at bounding box center [784, 243] width 804 height 37
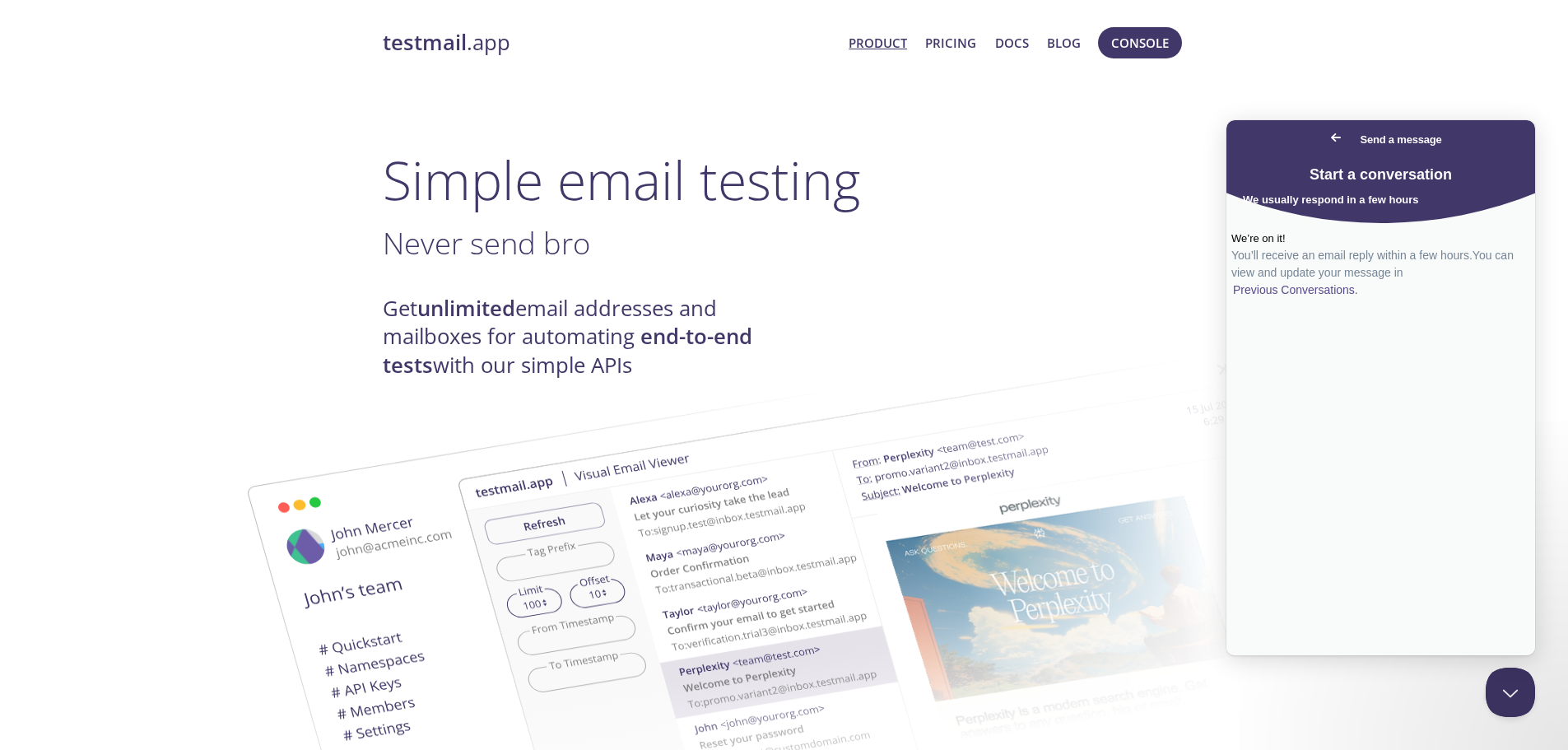
click at [406, 361] on strong "end-to-end tests" at bounding box center [567, 349] width 369 height 56
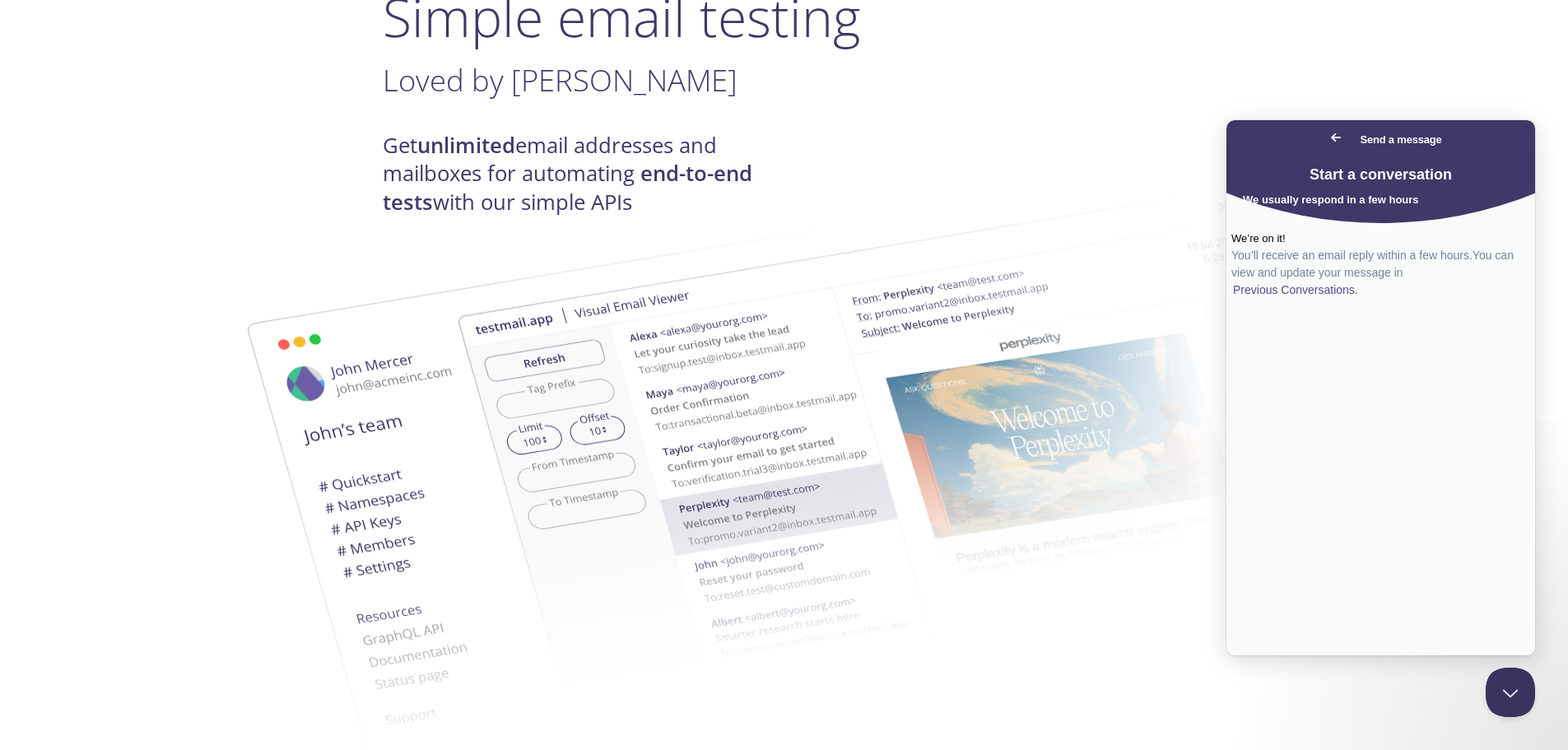
scroll to position [165, 0]
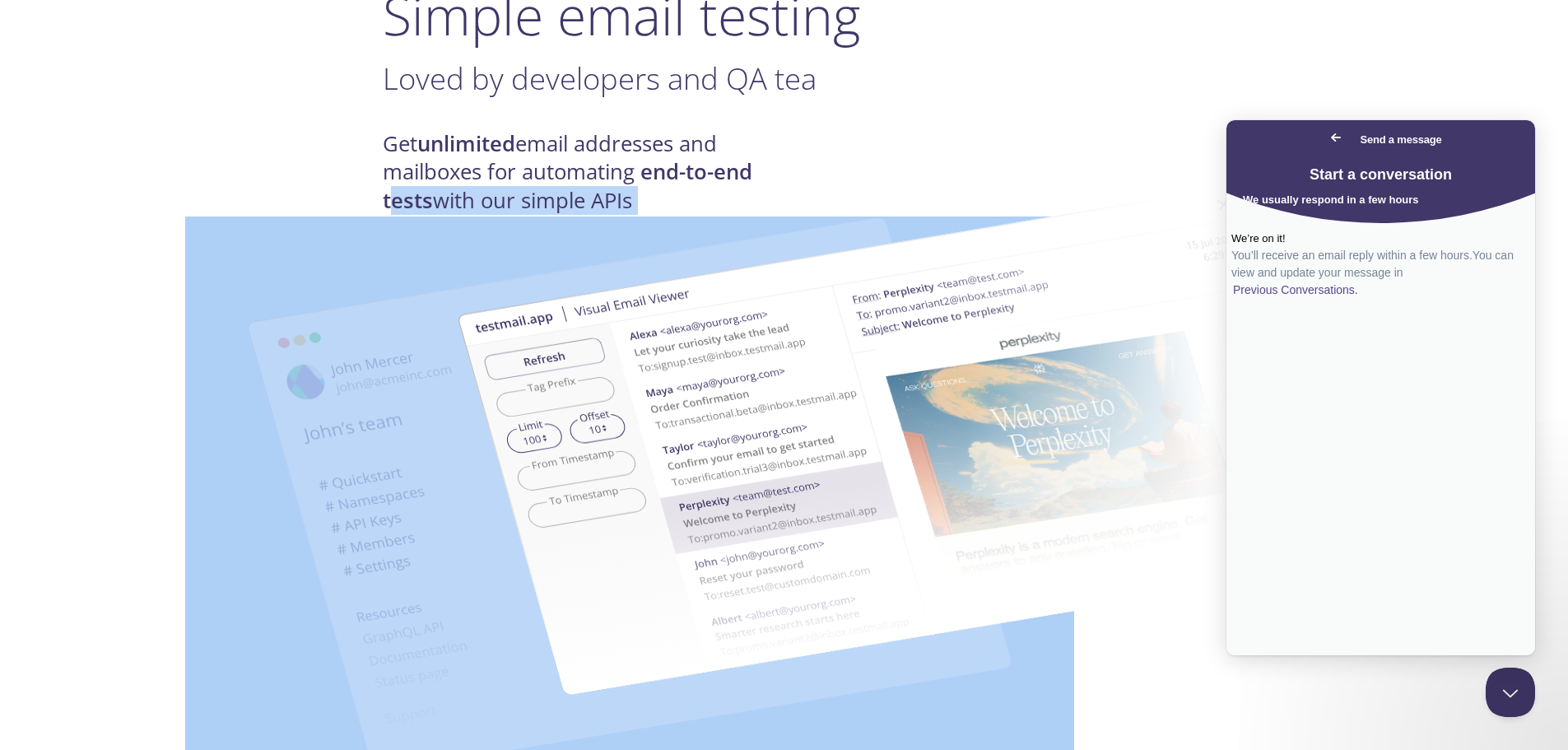
drag, startPoint x: 388, startPoint y: 195, endPoint x: 648, endPoint y: 196, distance: 260.0
click at [505, 189] on img at bounding box center [901, 442] width 889 height 557
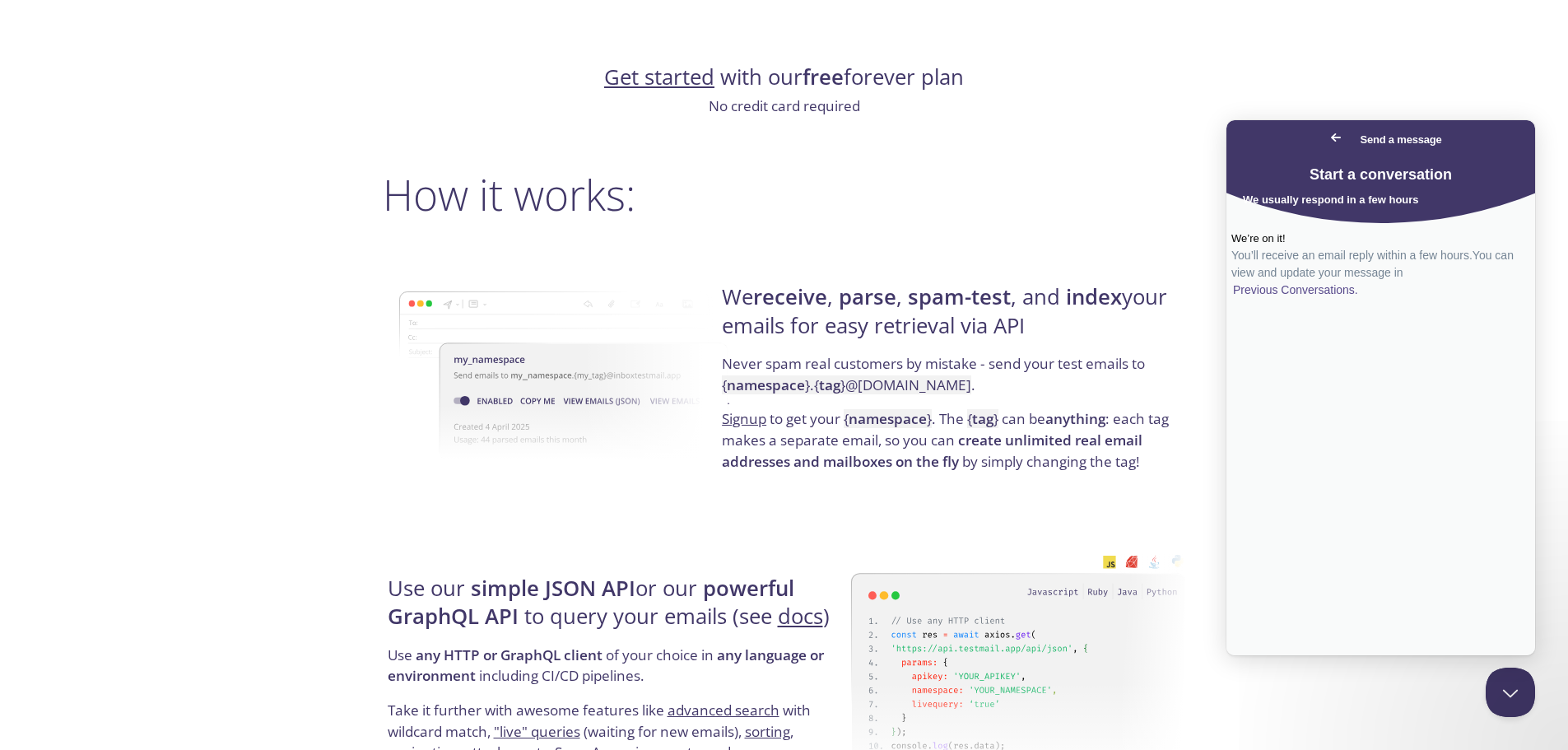
scroll to position [1071, 0]
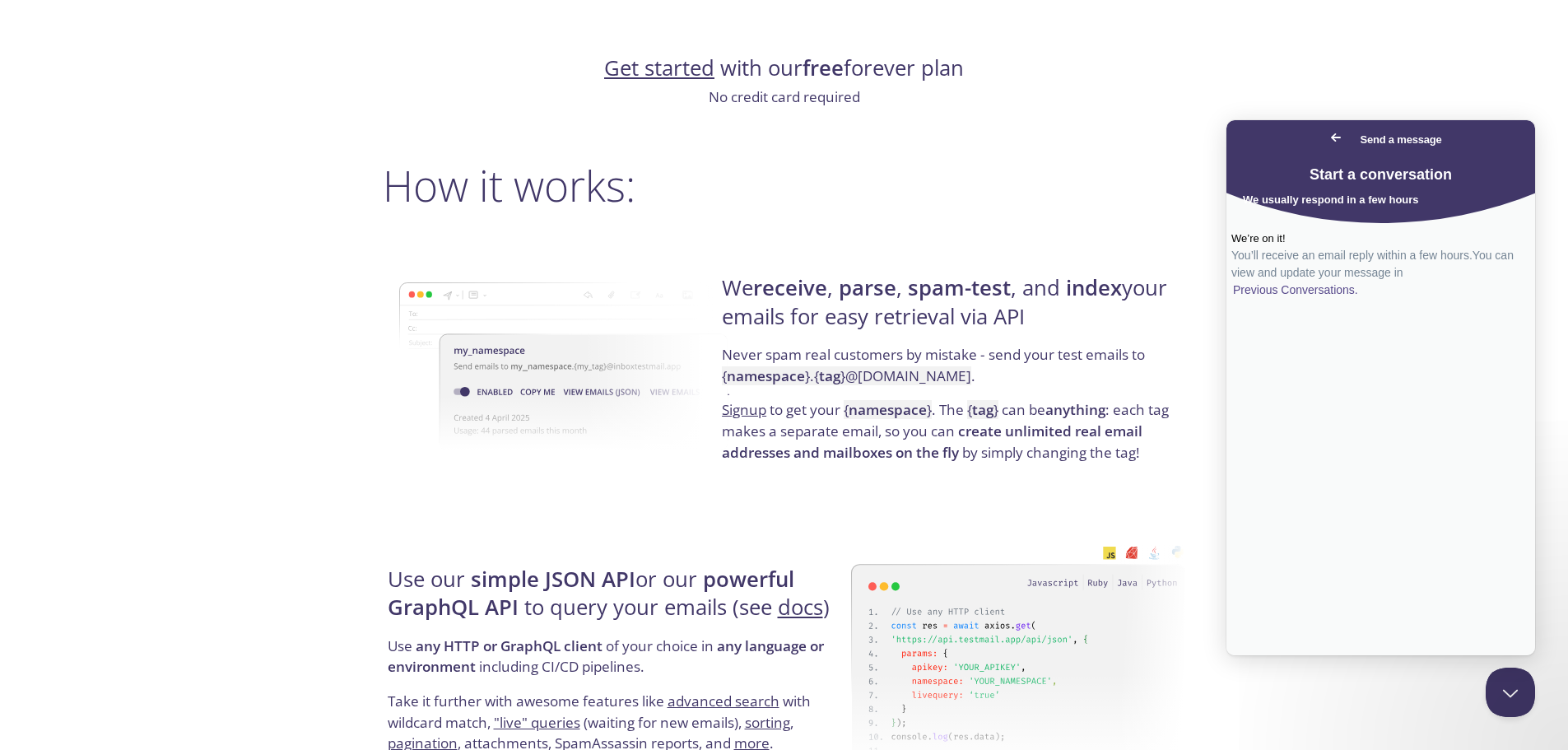
click at [783, 295] on strong "receive" at bounding box center [790, 288] width 74 height 29
click at [713, 193] on h2 "How it works:" at bounding box center [784, 185] width 804 height 50
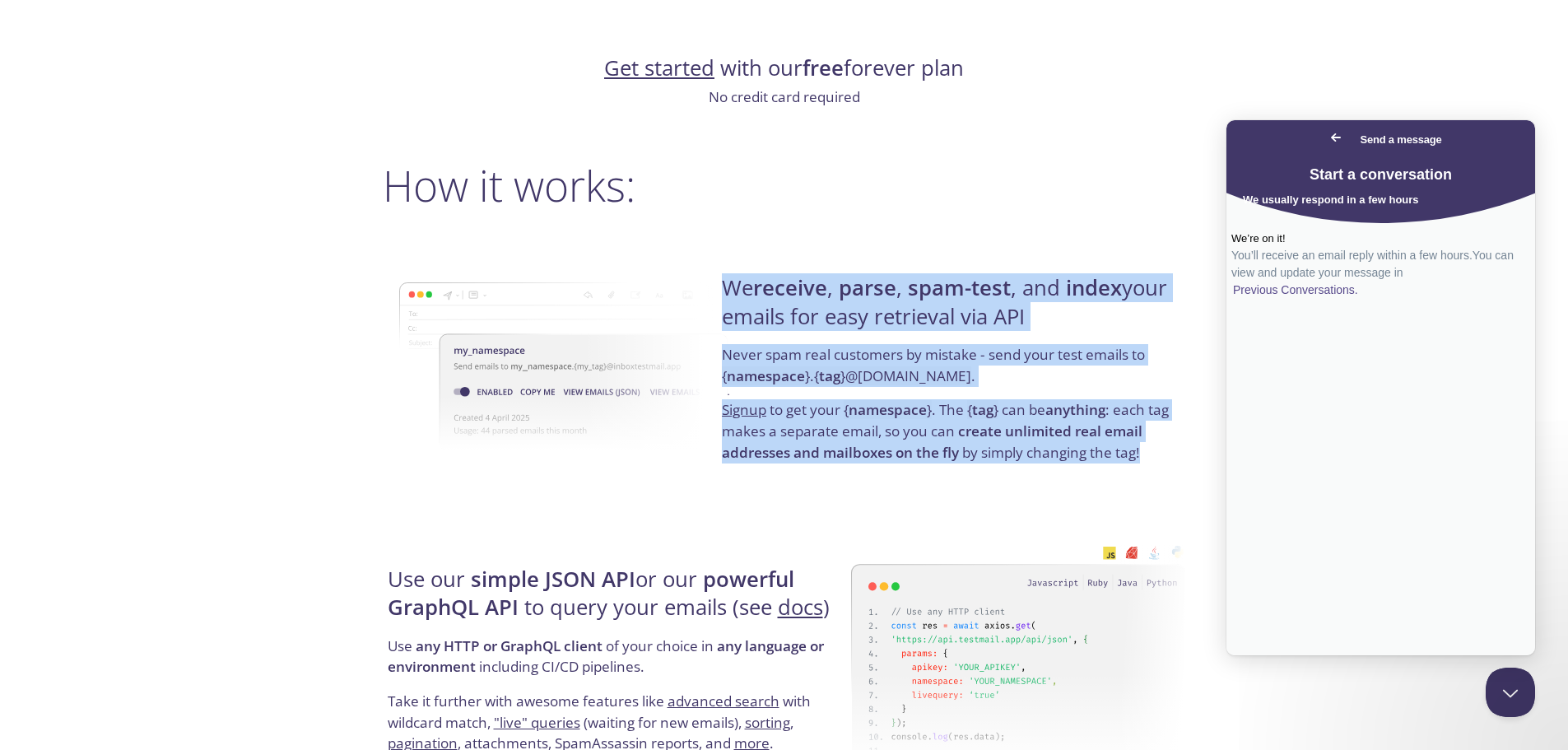
drag, startPoint x: 720, startPoint y: 279, endPoint x: 1152, endPoint y: 462, distance: 469.2
click at [1152, 462] on div "We receive , parse , spam-test , and index your emails for easy retrieval via A…" at bounding box center [951, 369] width 469 height 265
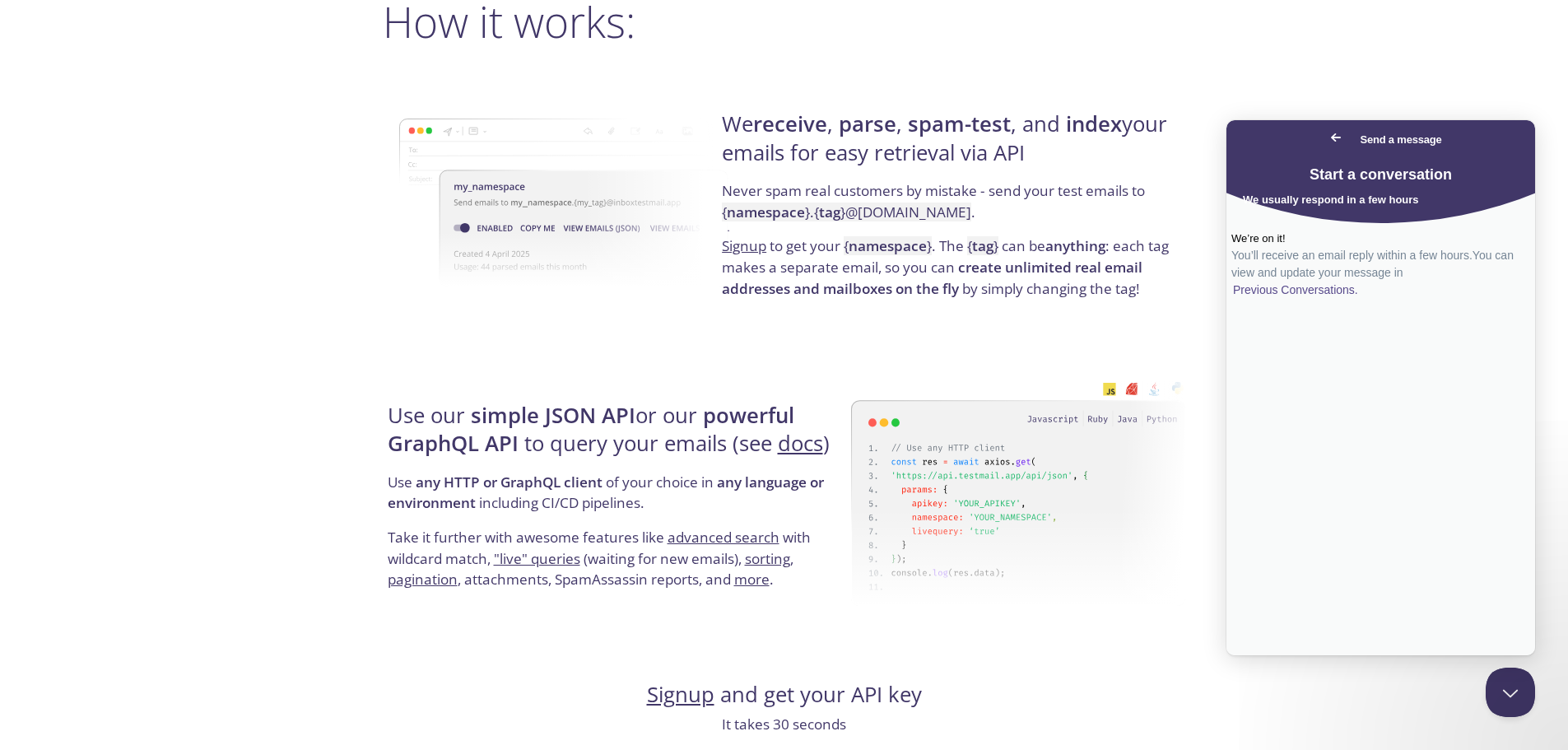
scroll to position [1235, 0]
click at [583, 239] on img at bounding box center [566, 201] width 335 height 260
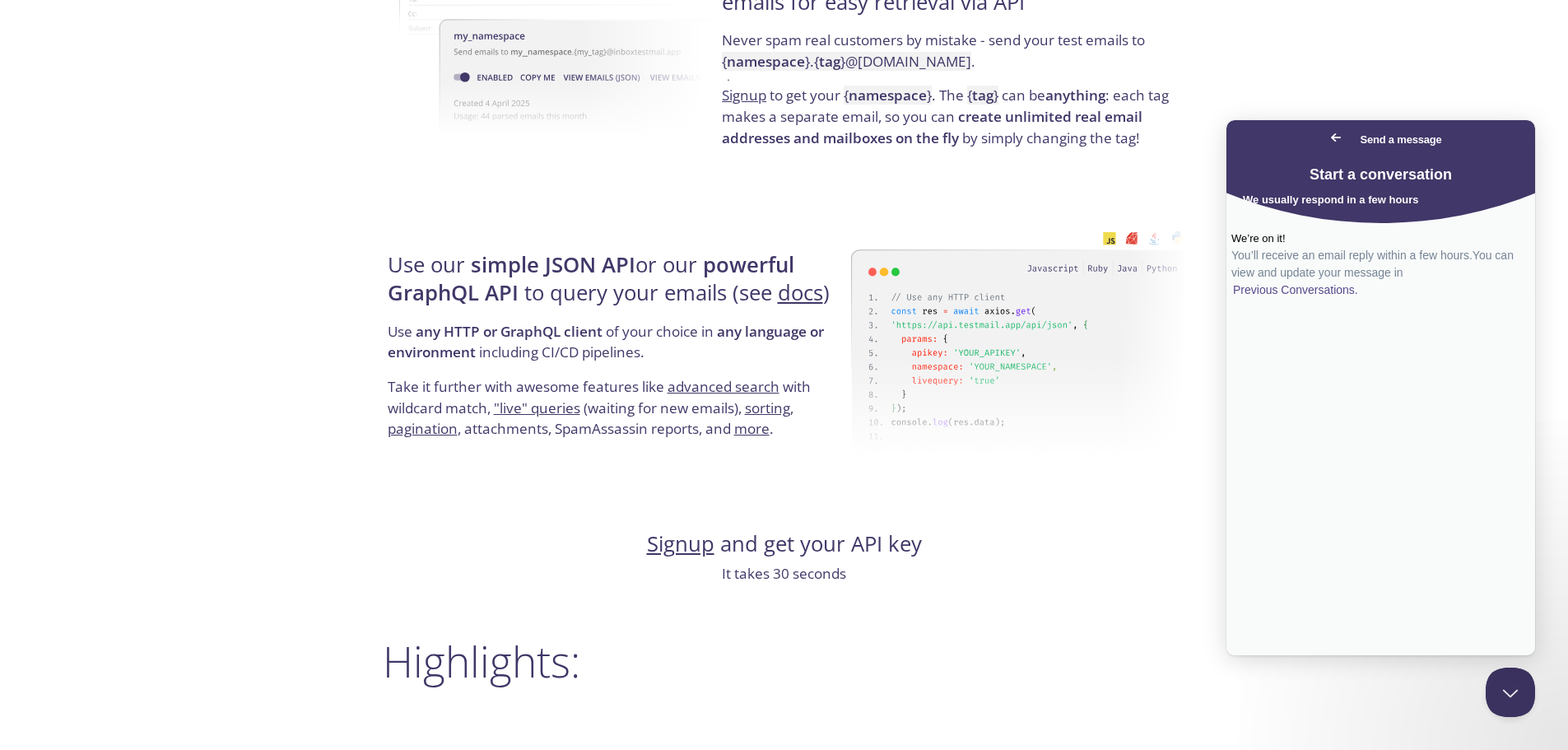
scroll to position [1400, 0]
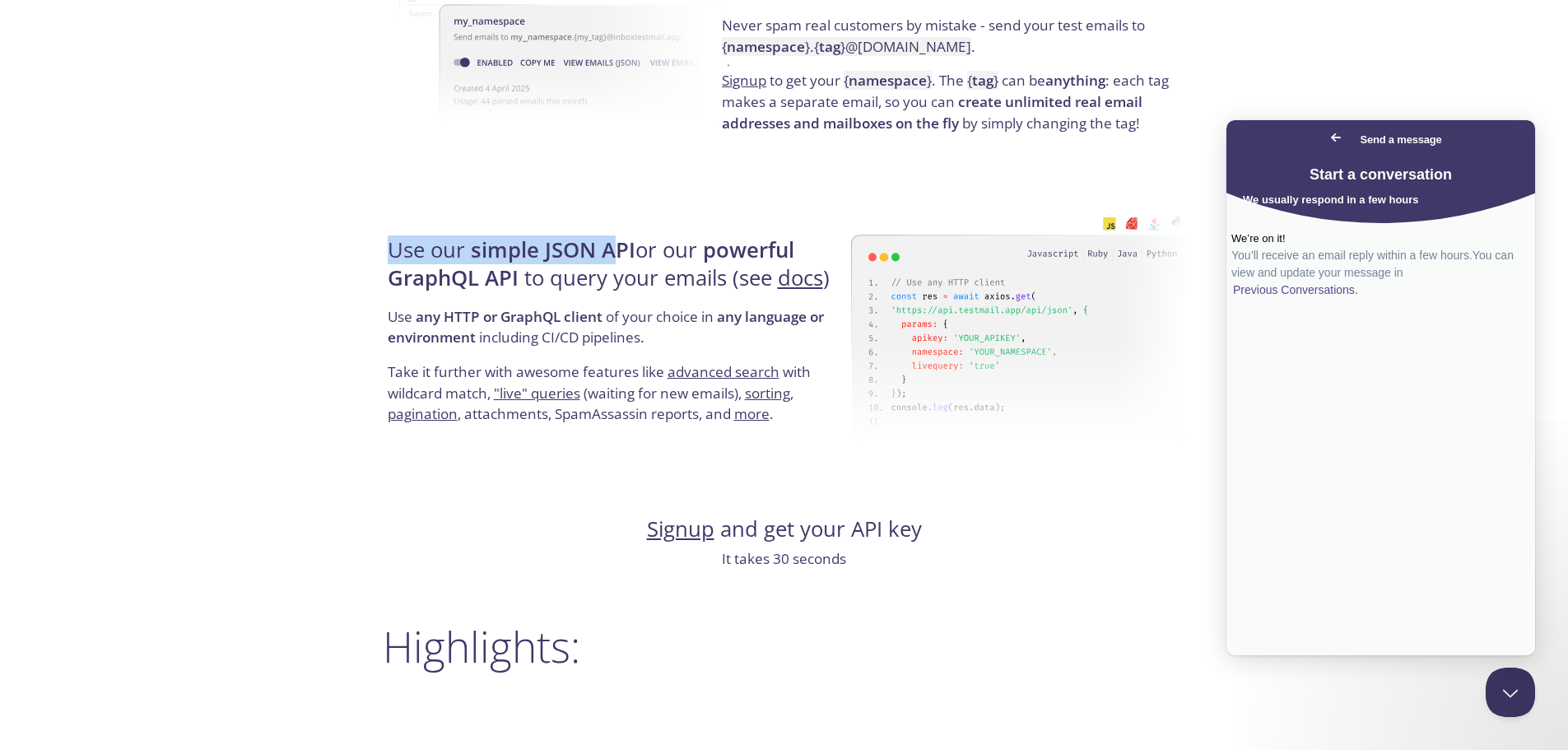
drag, startPoint x: 391, startPoint y: 247, endPoint x: 619, endPoint y: 251, distance: 228.0
click at [619, 251] on h4 "Use our simple JSON API or our powerful GraphQL API to query your emails (see d…" at bounding box center [617, 271] width 459 height 70
click at [644, 247] on h4 "Use our simple JSON API or our powerful GraphQL API to query your emails (see d…" at bounding box center [617, 271] width 459 height 70
drag, startPoint x: 386, startPoint y: 278, endPoint x: 550, endPoint y: 280, distance: 164.0
click at [550, 280] on div "Use our simple JSON API or our powerful GraphQL API to query your emails (see d…" at bounding box center [617, 331] width 469 height 265
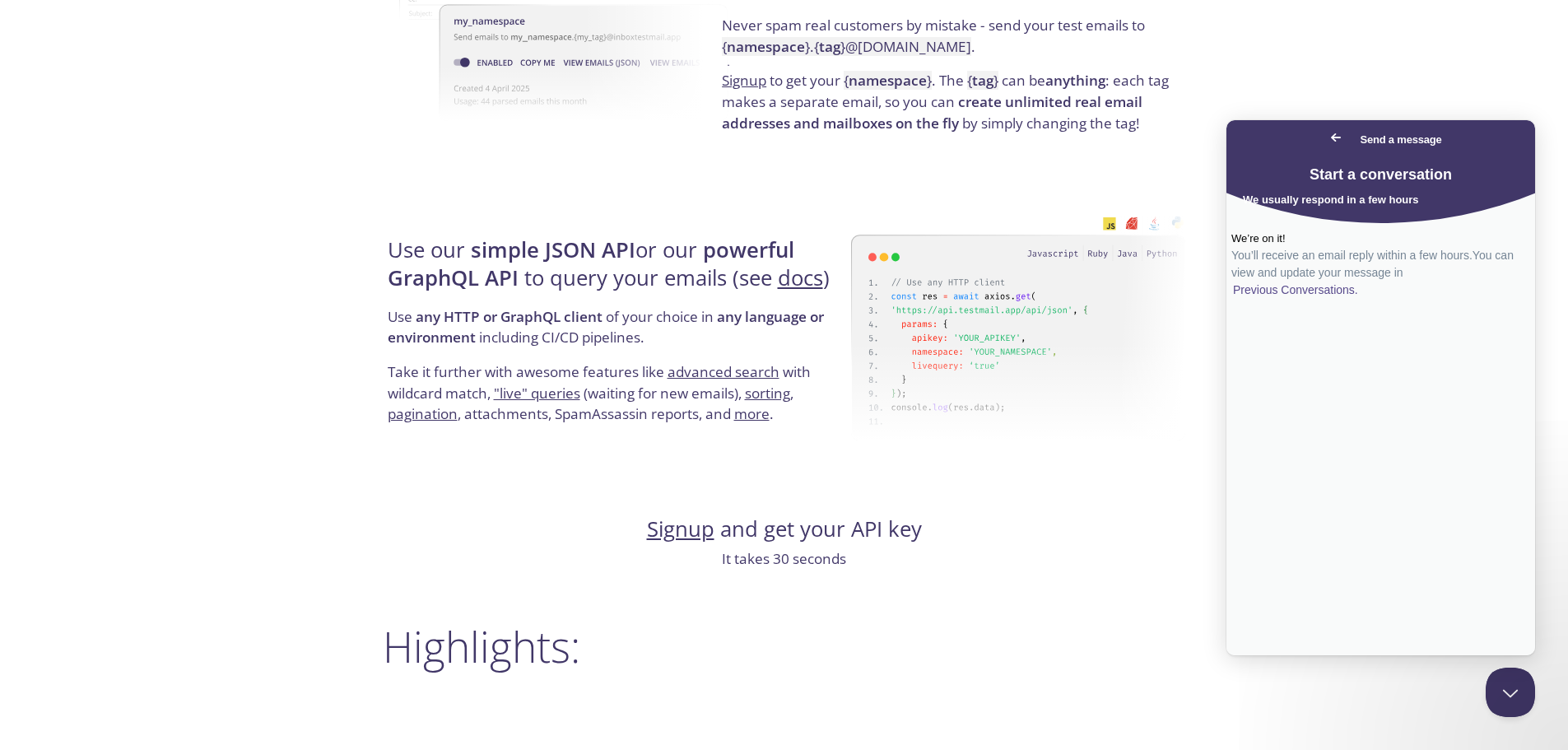
click at [598, 285] on h4 "Use our simple JSON API or our powerful GraphQL API to query your emails (see d…" at bounding box center [617, 271] width 459 height 70
drag, startPoint x: 384, startPoint y: 316, endPoint x: 452, endPoint y: 314, distance: 68.0
click at [452, 314] on div "Use our simple JSON API or our powerful GraphQL API to query your emails (see d…" at bounding box center [617, 331] width 469 height 265
click at [466, 317] on strong "any HTTP or GraphQL client" at bounding box center [509, 316] width 187 height 19
click at [550, 318] on strong "any HTTP or GraphQL client" at bounding box center [509, 316] width 187 height 19
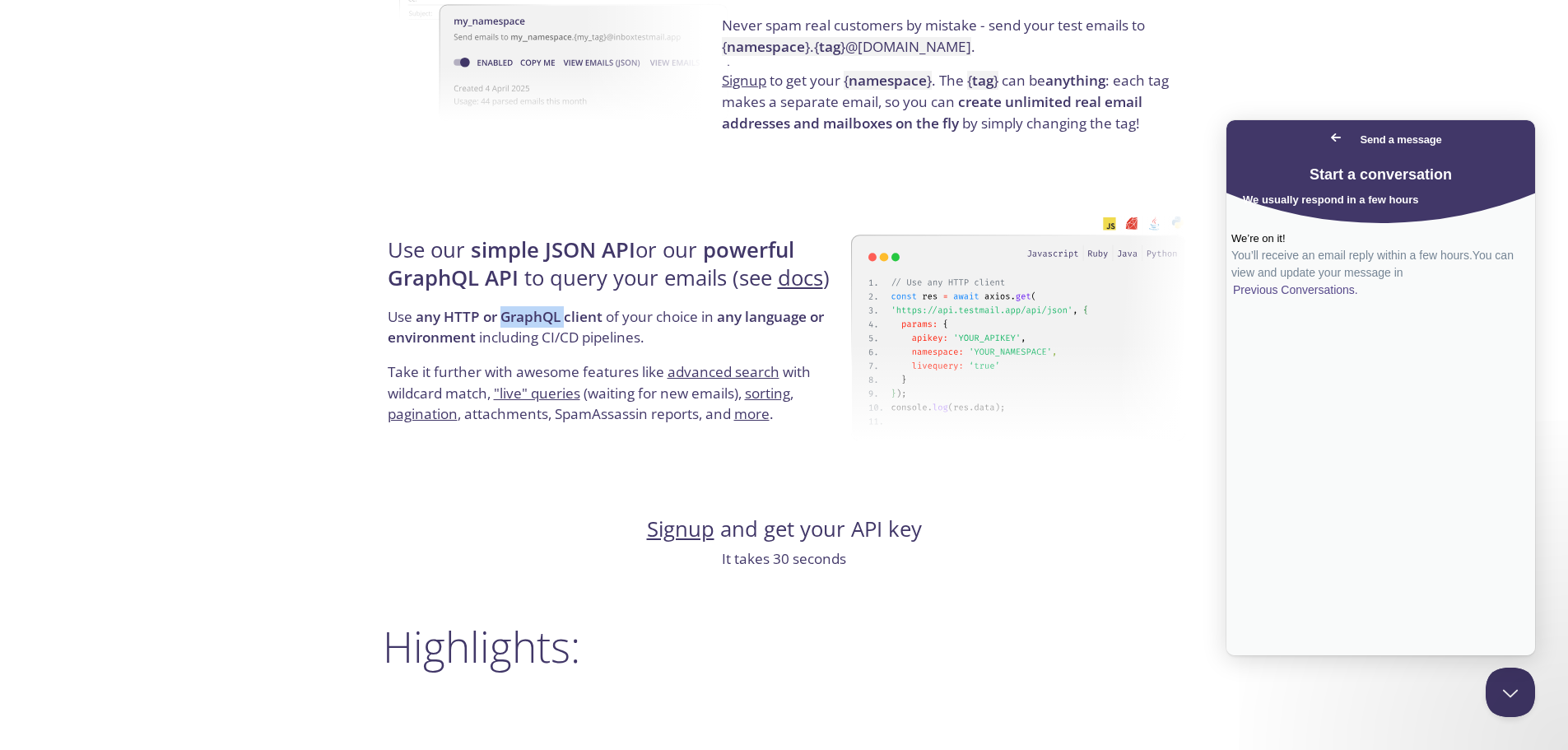
drag, startPoint x: 550, startPoint y: 318, endPoint x: 597, endPoint y: 313, distance: 47.3
click at [551, 318] on strong "any HTTP or GraphQL client" at bounding box center [509, 316] width 187 height 19
click at [644, 317] on p "Use any HTTP or GraphQL client of your choice in any language or environment in…" at bounding box center [617, 334] width 459 height 56
click at [498, 338] on p "Use any HTTP or GraphQL client of your choice in any language or environment in…" at bounding box center [617, 334] width 459 height 56
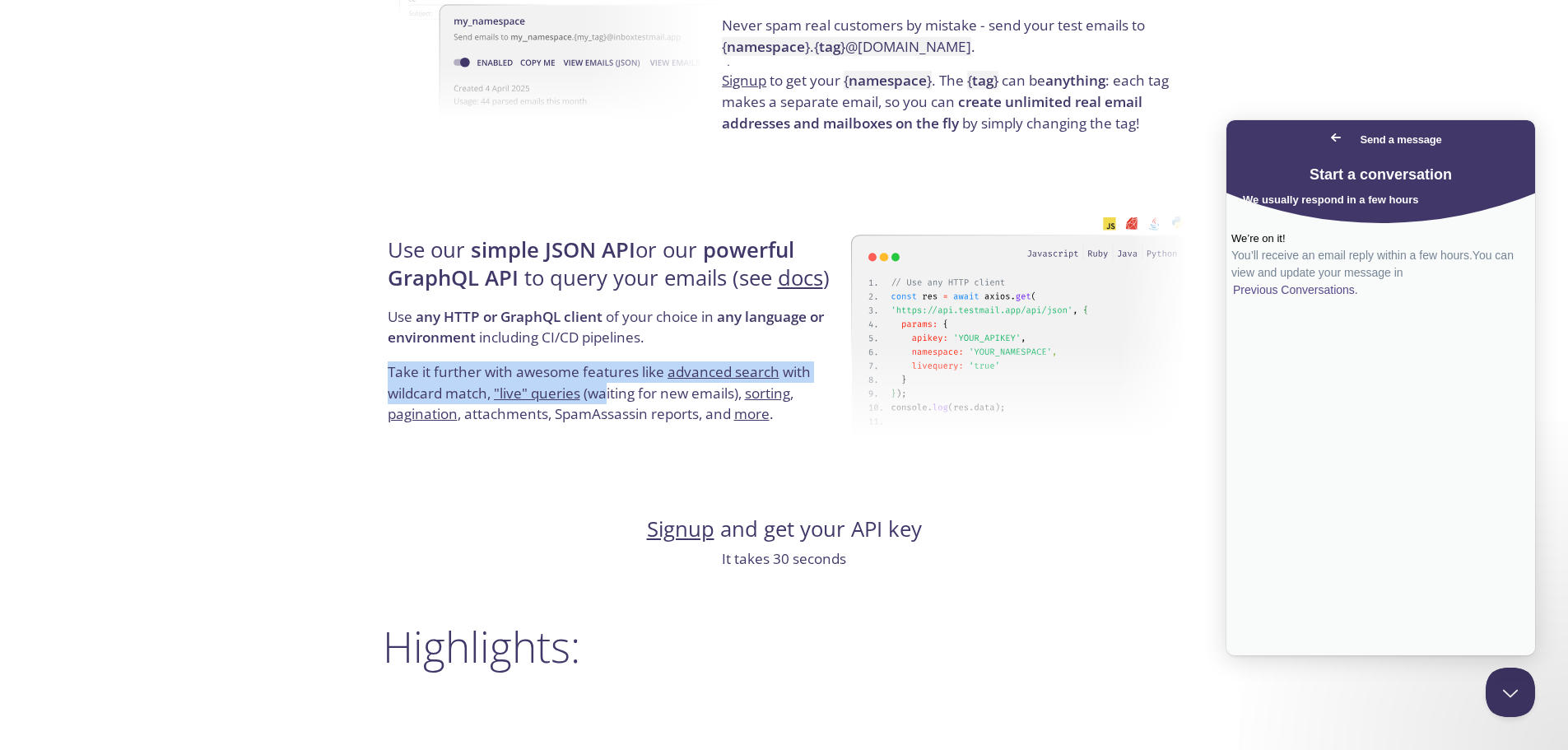
drag, startPoint x: 380, startPoint y: 370, endPoint x: 609, endPoint y: 392, distance: 230.1
click at [609, 392] on div "testmail .app Product Pricing Docs Blog Console Simple email testing Never send…" at bounding box center [784, 552] width 843 height 3871
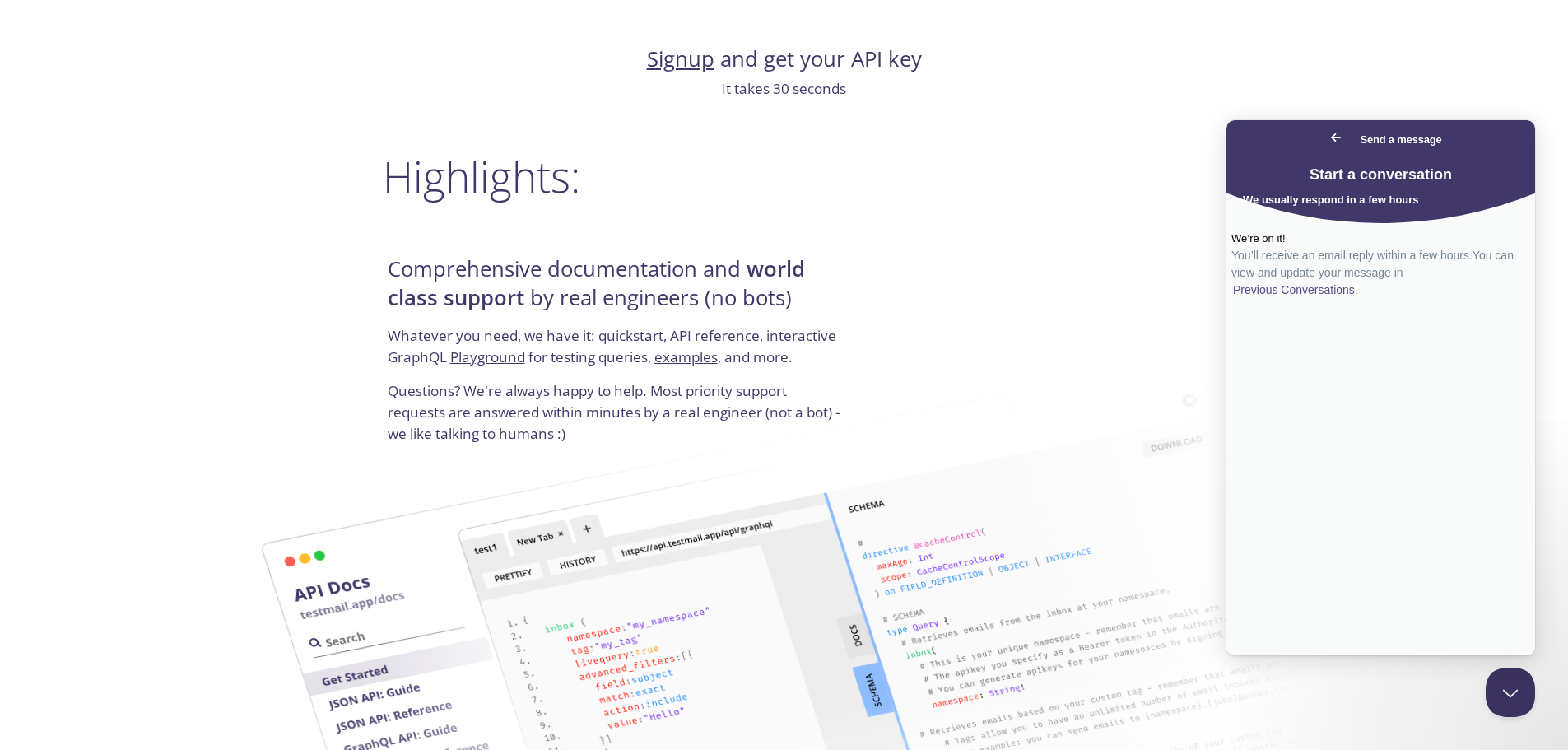
scroll to position [1894, 0]
